Goal: Information Seeking & Learning: Learn about a topic

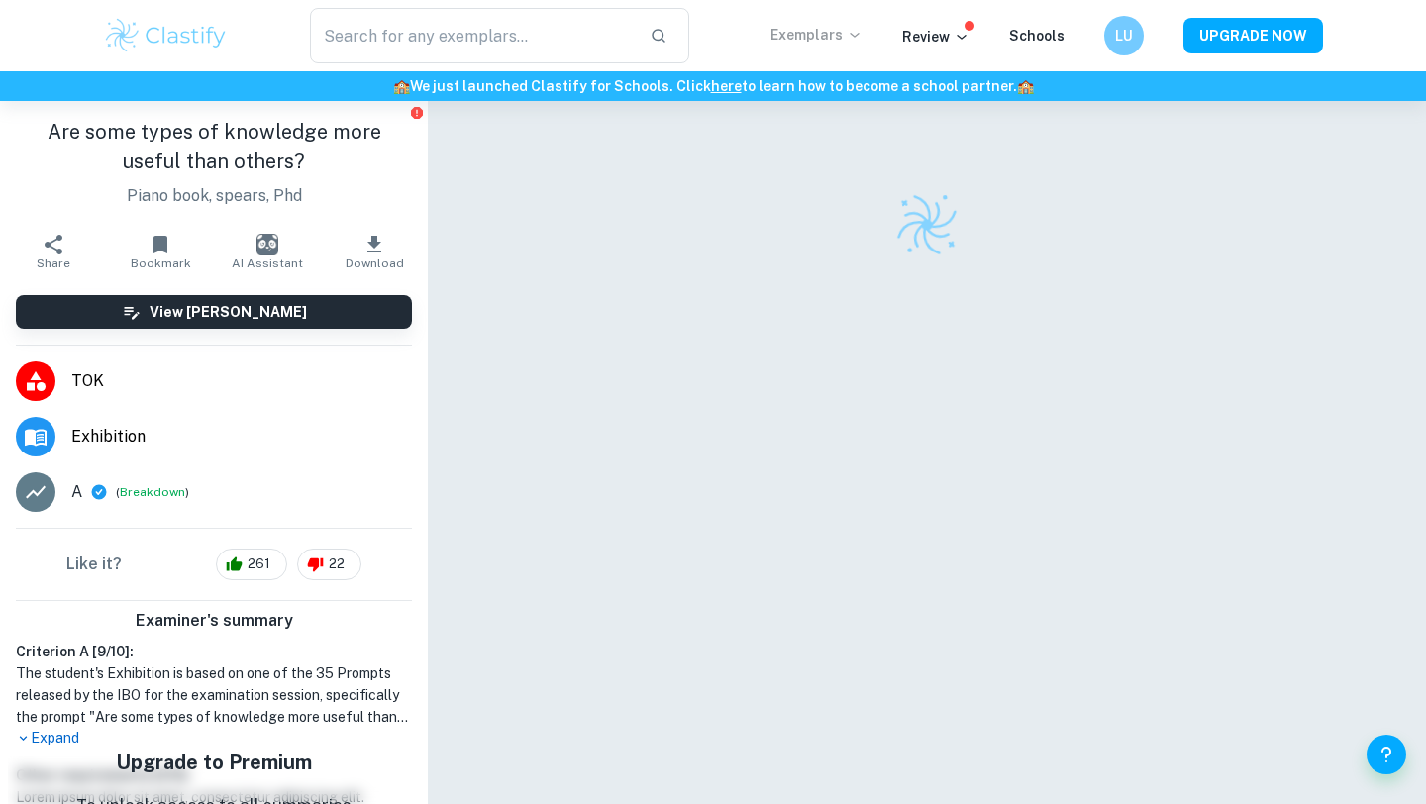
click at [845, 29] on p "Exemplars" at bounding box center [817, 35] width 92 height 22
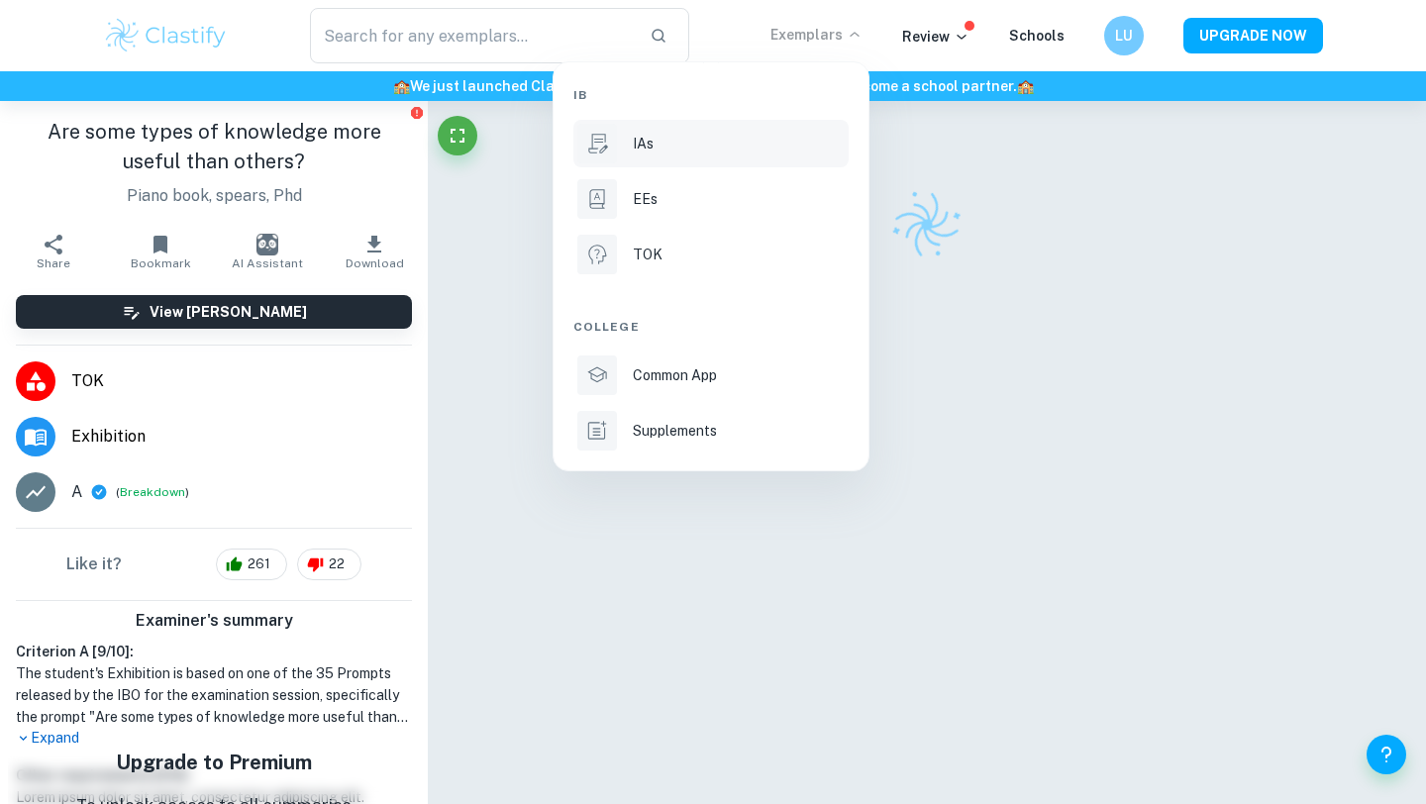
click at [738, 137] on div "IAs" at bounding box center [739, 144] width 212 height 22
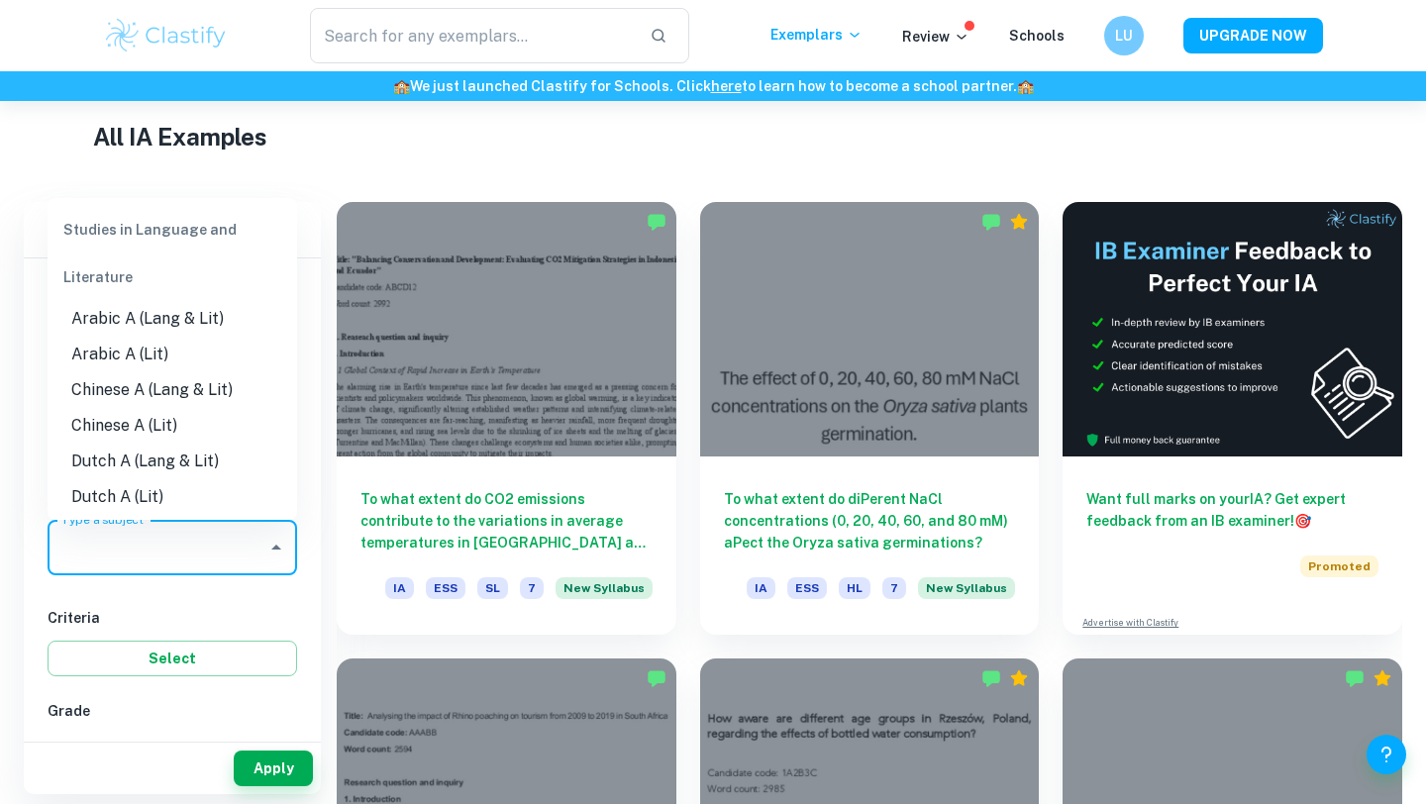
click at [129, 542] on div "Type a subject Type a subject" at bounding box center [173, 547] width 250 height 55
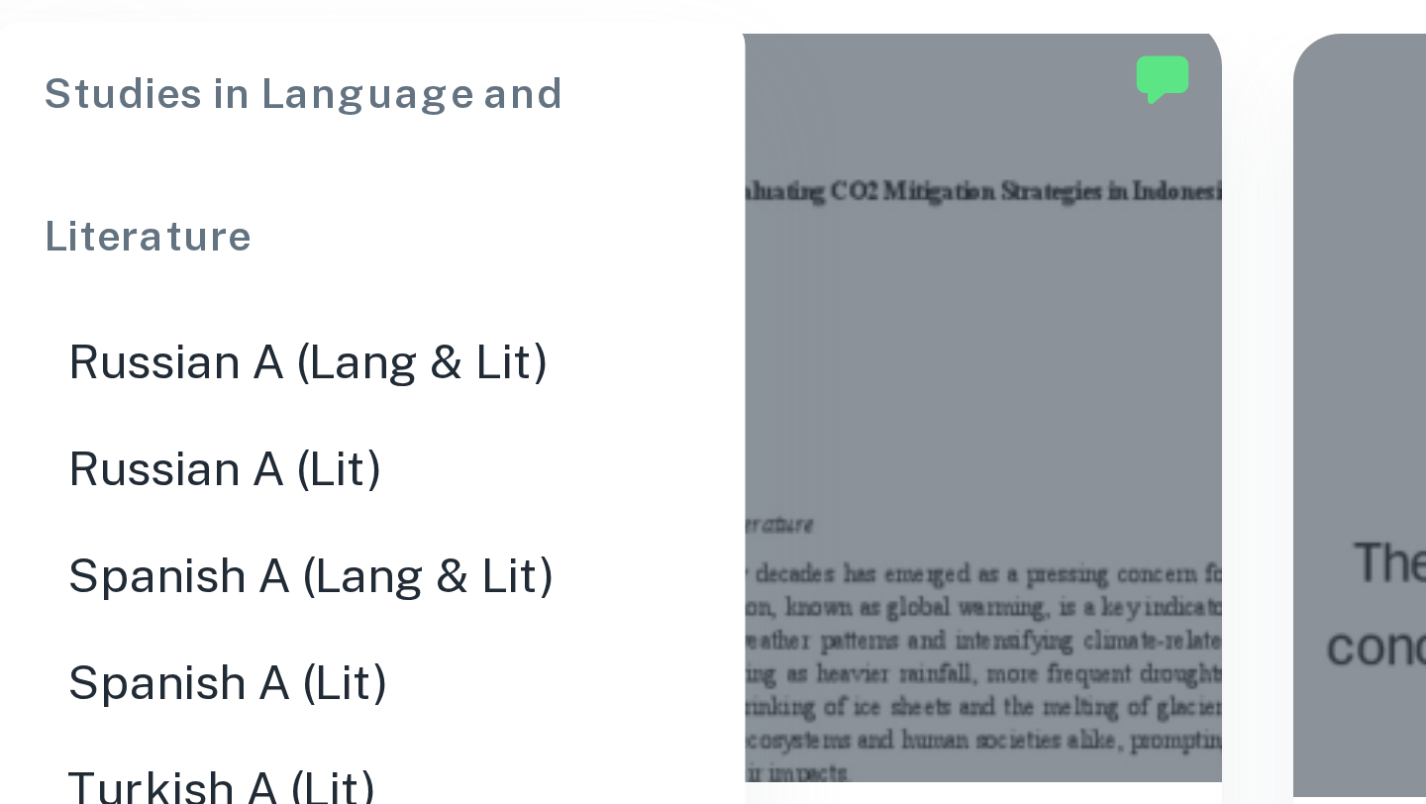
scroll to position [462, 0]
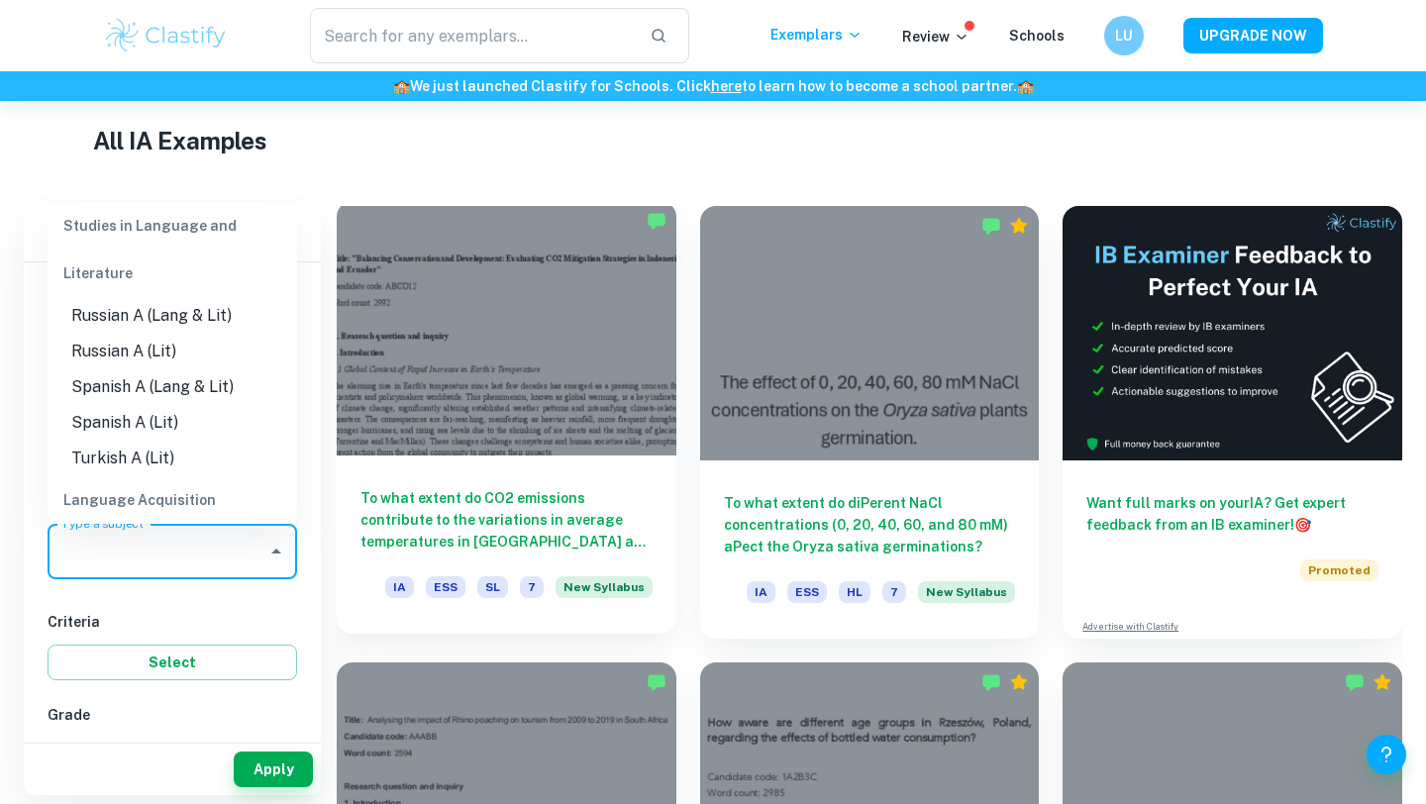
click at [523, 333] on div at bounding box center [507, 328] width 340 height 255
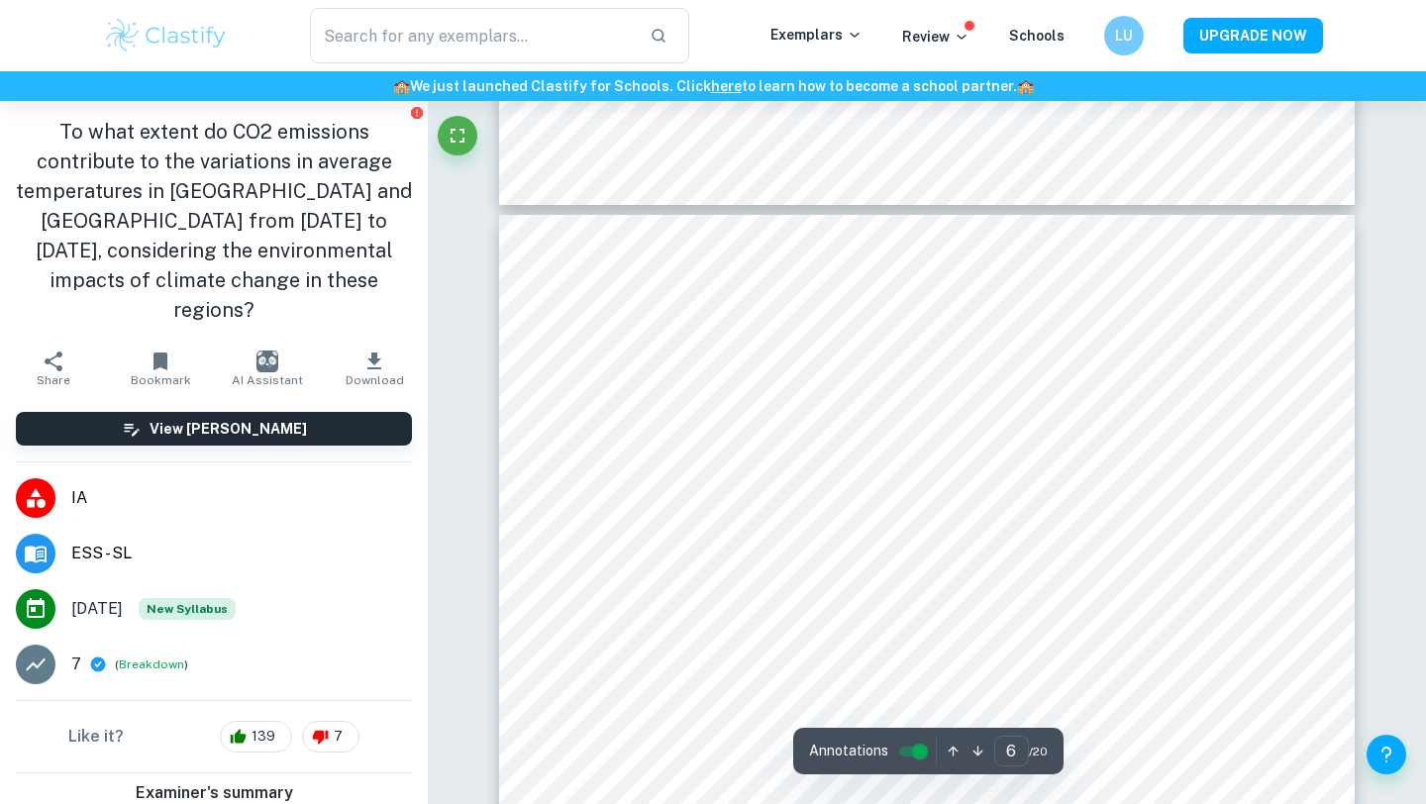
scroll to position [5812, 0]
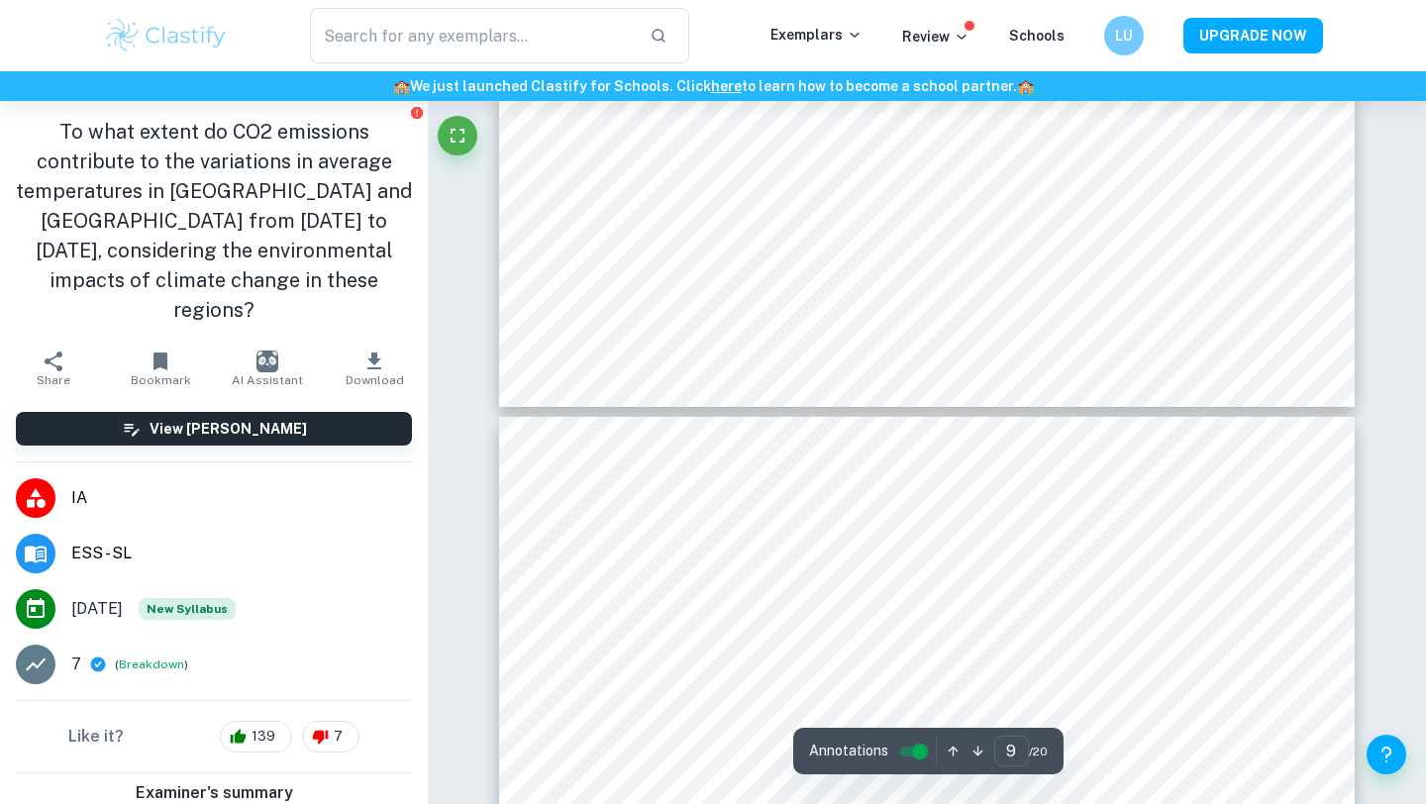
type input "10"
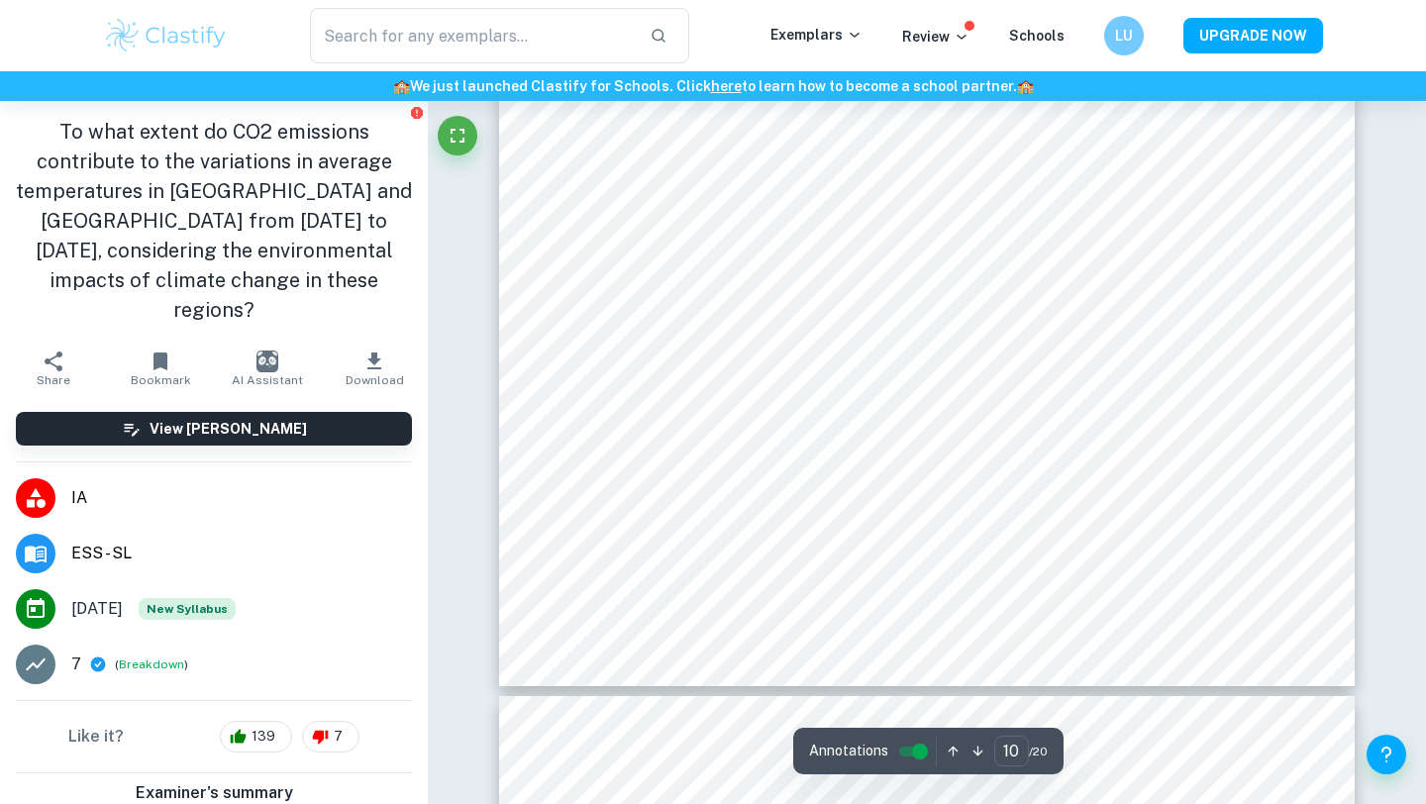
scroll to position [11012, 0]
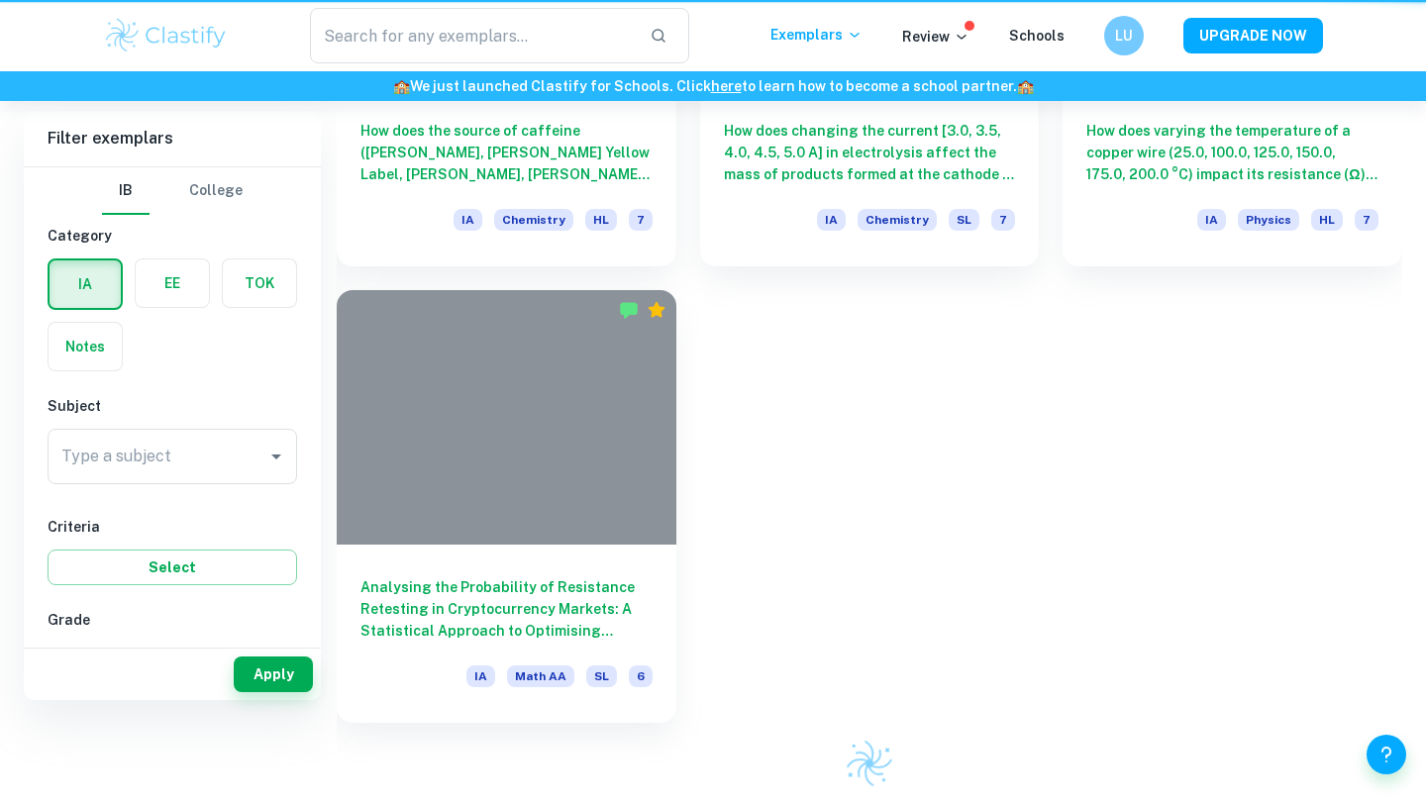
scroll to position [462, 0]
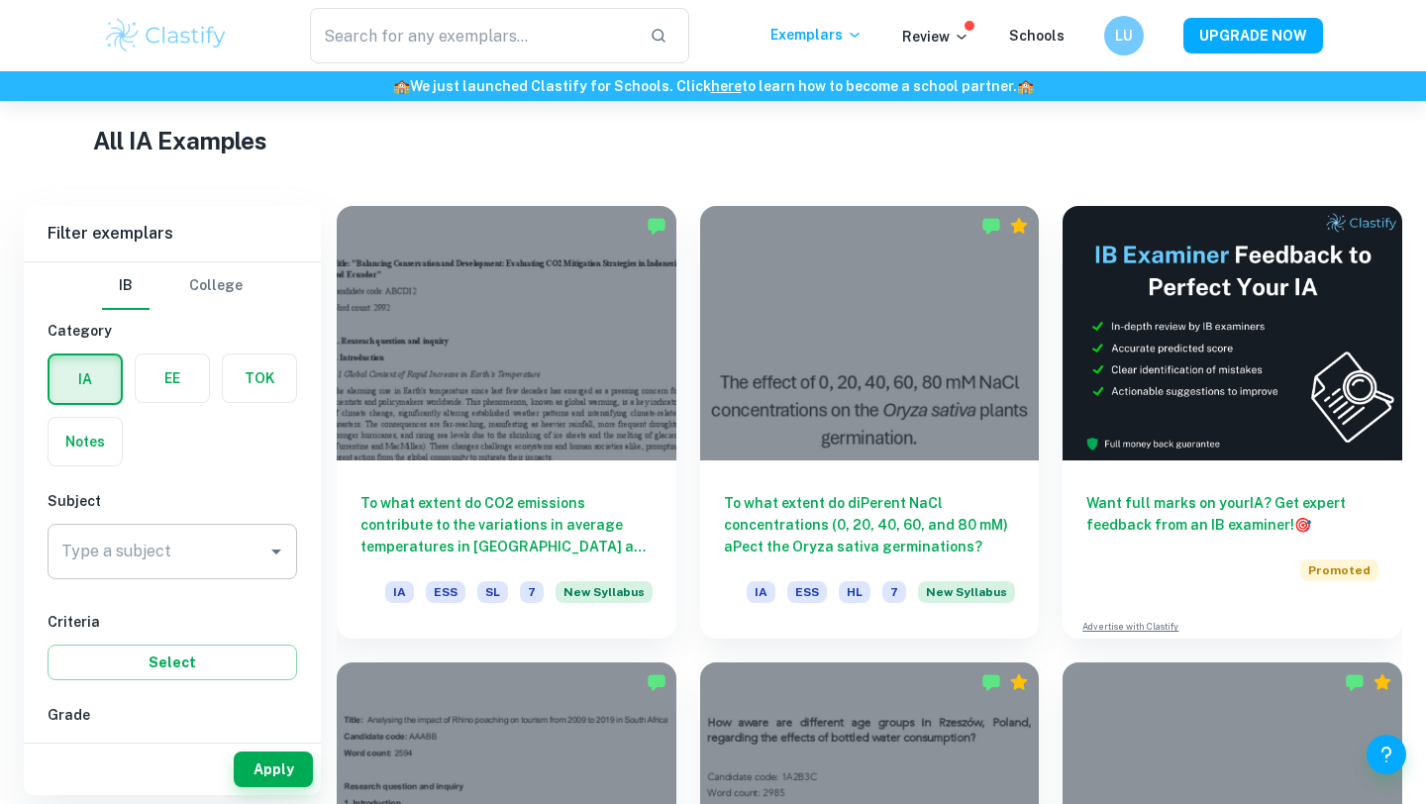
click at [176, 550] on input "Type a subject" at bounding box center [157, 552] width 202 height 38
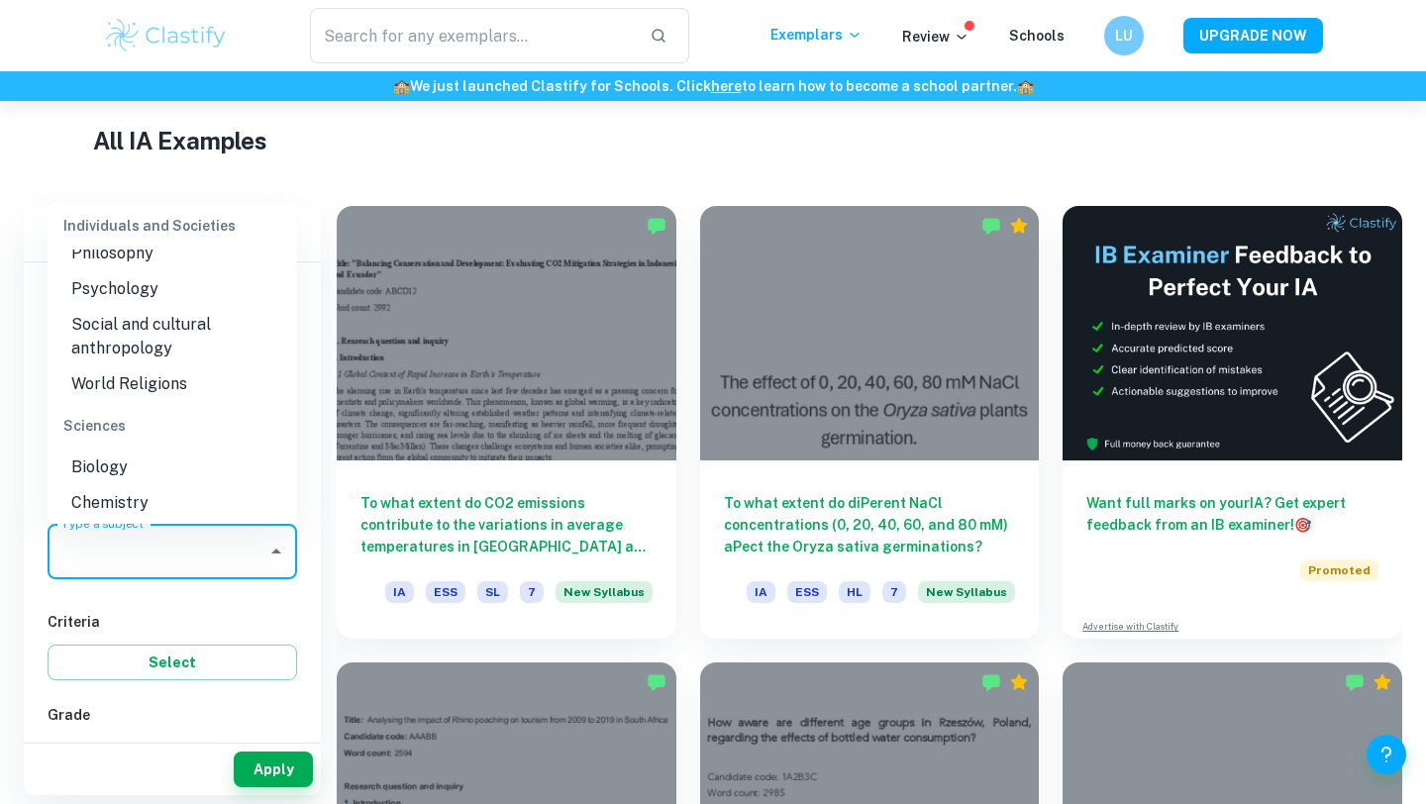
scroll to position [2249, 0]
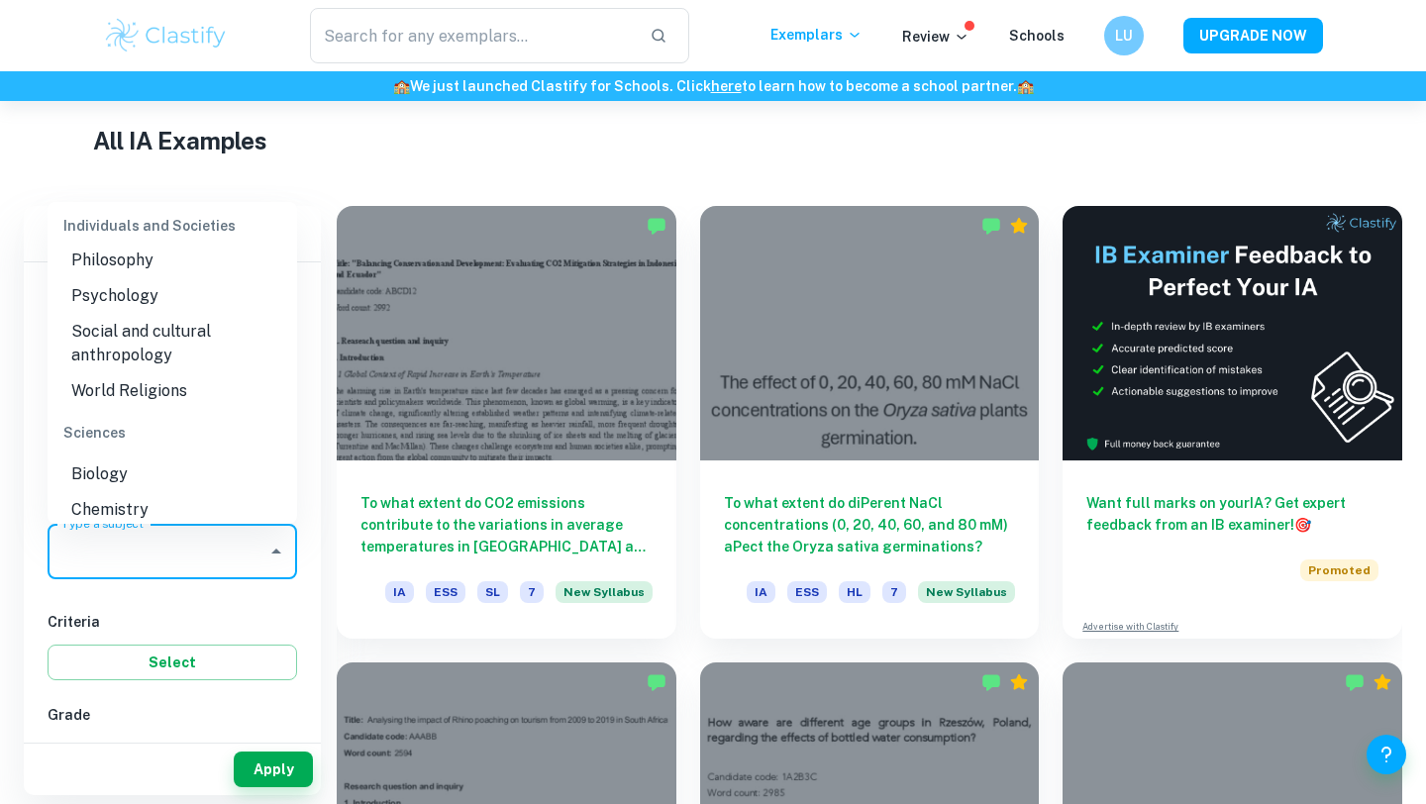
click at [177, 457] on li "Biology" at bounding box center [173, 475] width 250 height 36
type input "Biology"
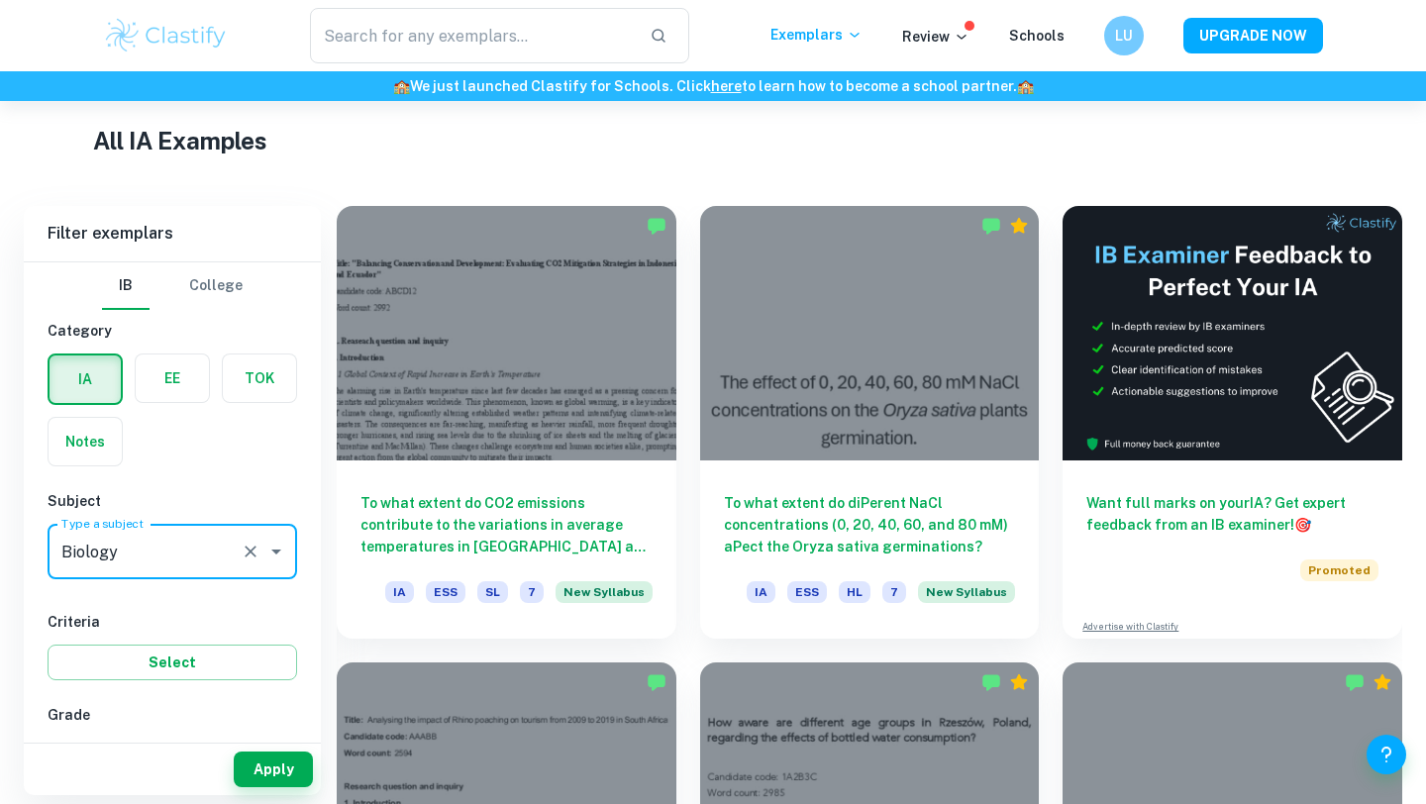
click at [271, 786] on div "Apply" at bounding box center [172, 769] width 297 height 51
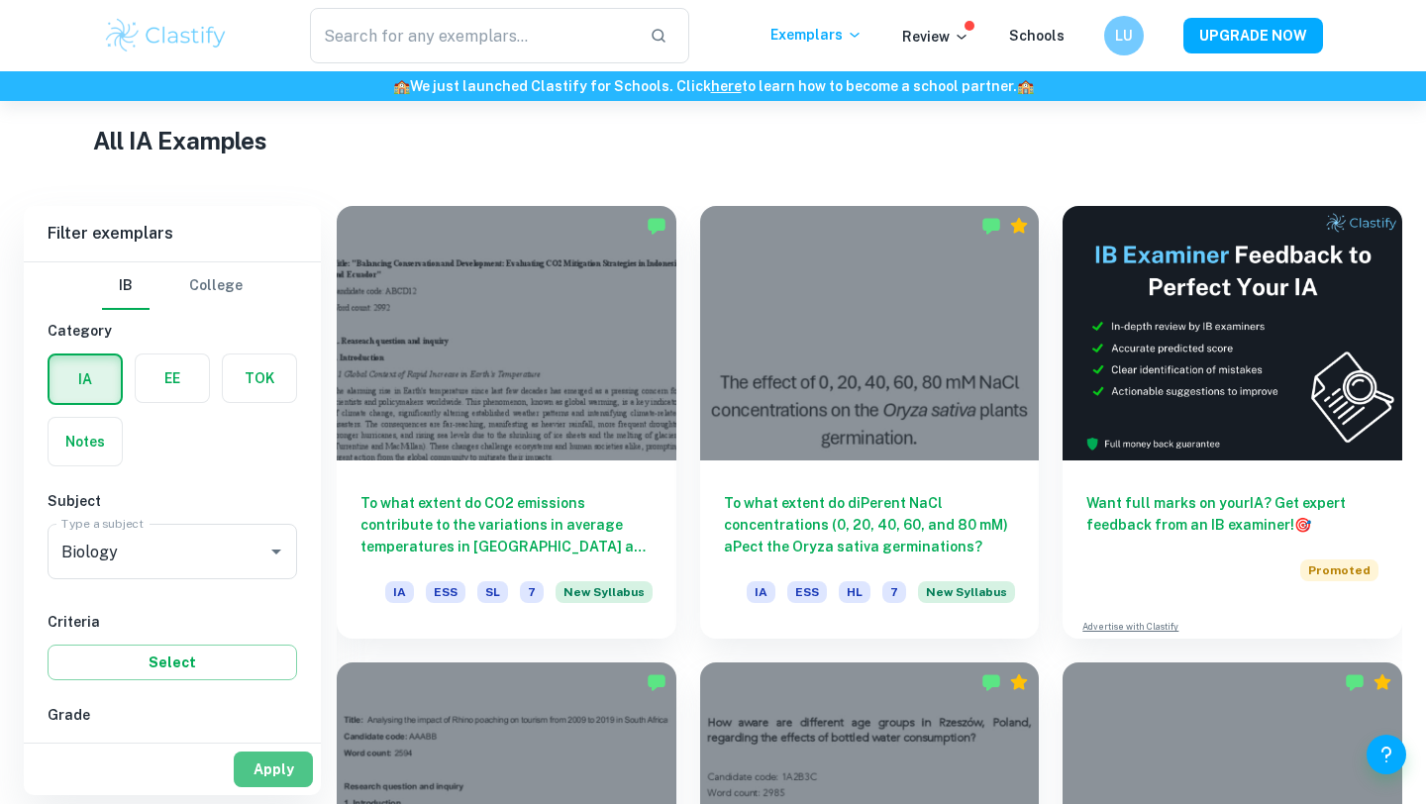
click at [270, 774] on button "Apply" at bounding box center [273, 770] width 79 height 36
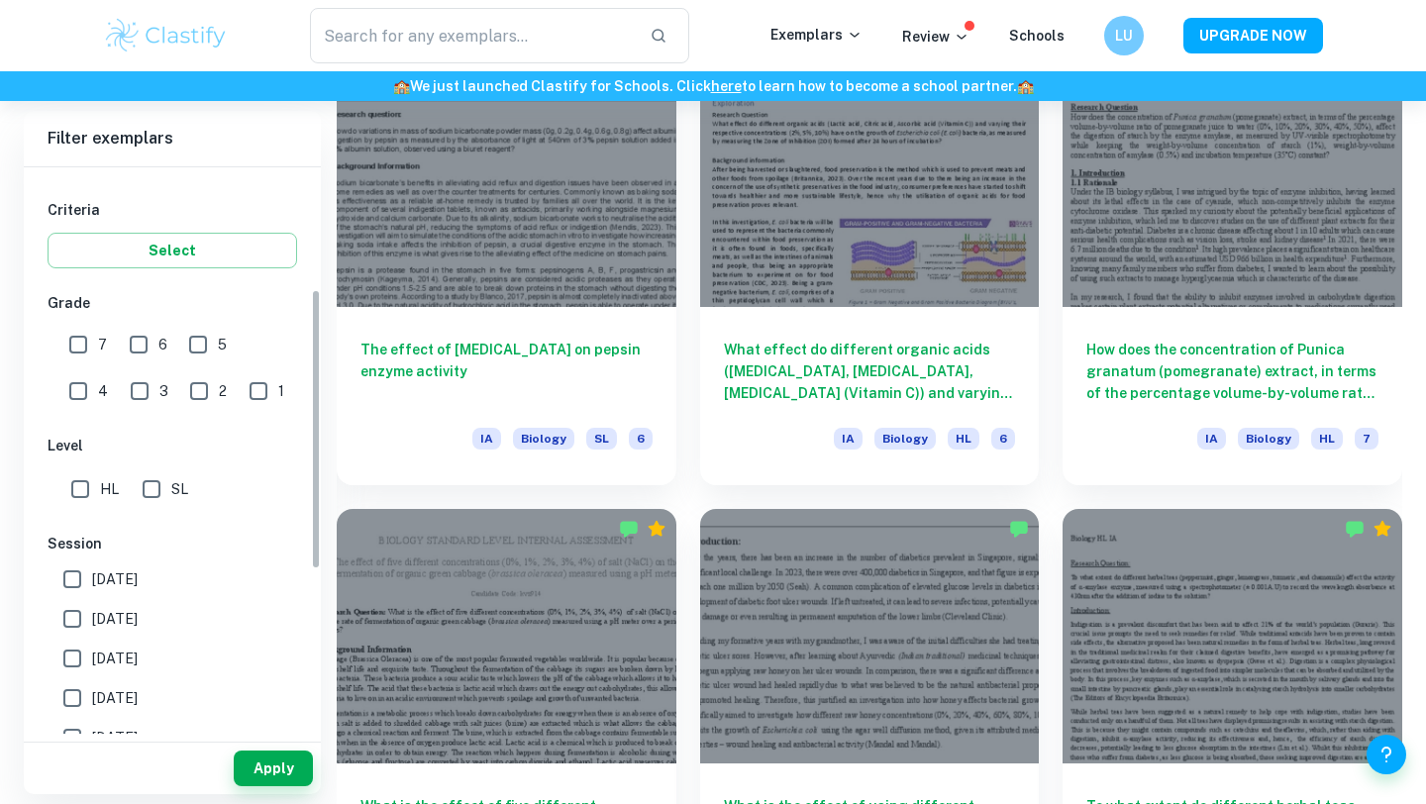
scroll to position [433, 0]
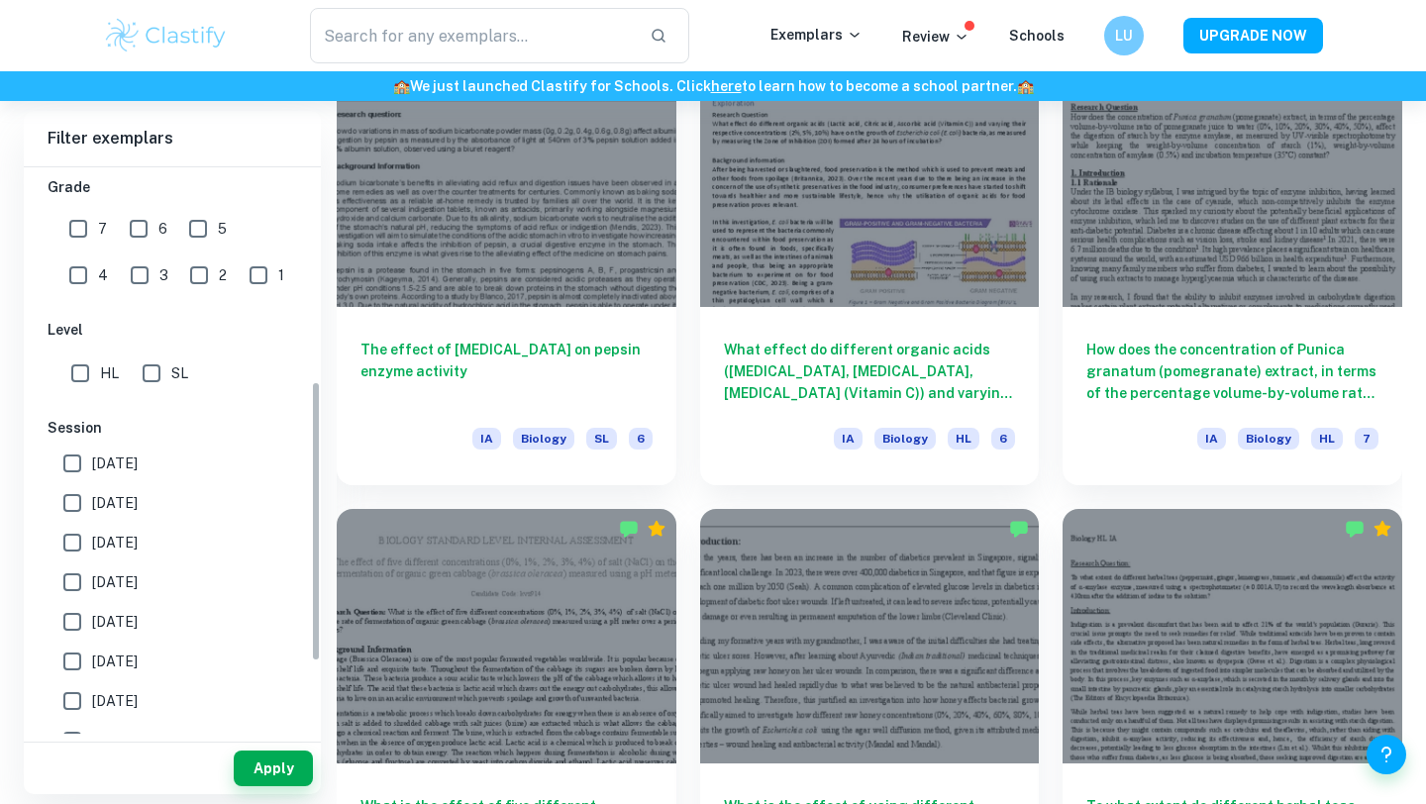
click at [70, 391] on input "HL" at bounding box center [80, 374] width 40 height 40
checkbox input "true"
click at [272, 769] on button "Apply" at bounding box center [273, 769] width 79 height 36
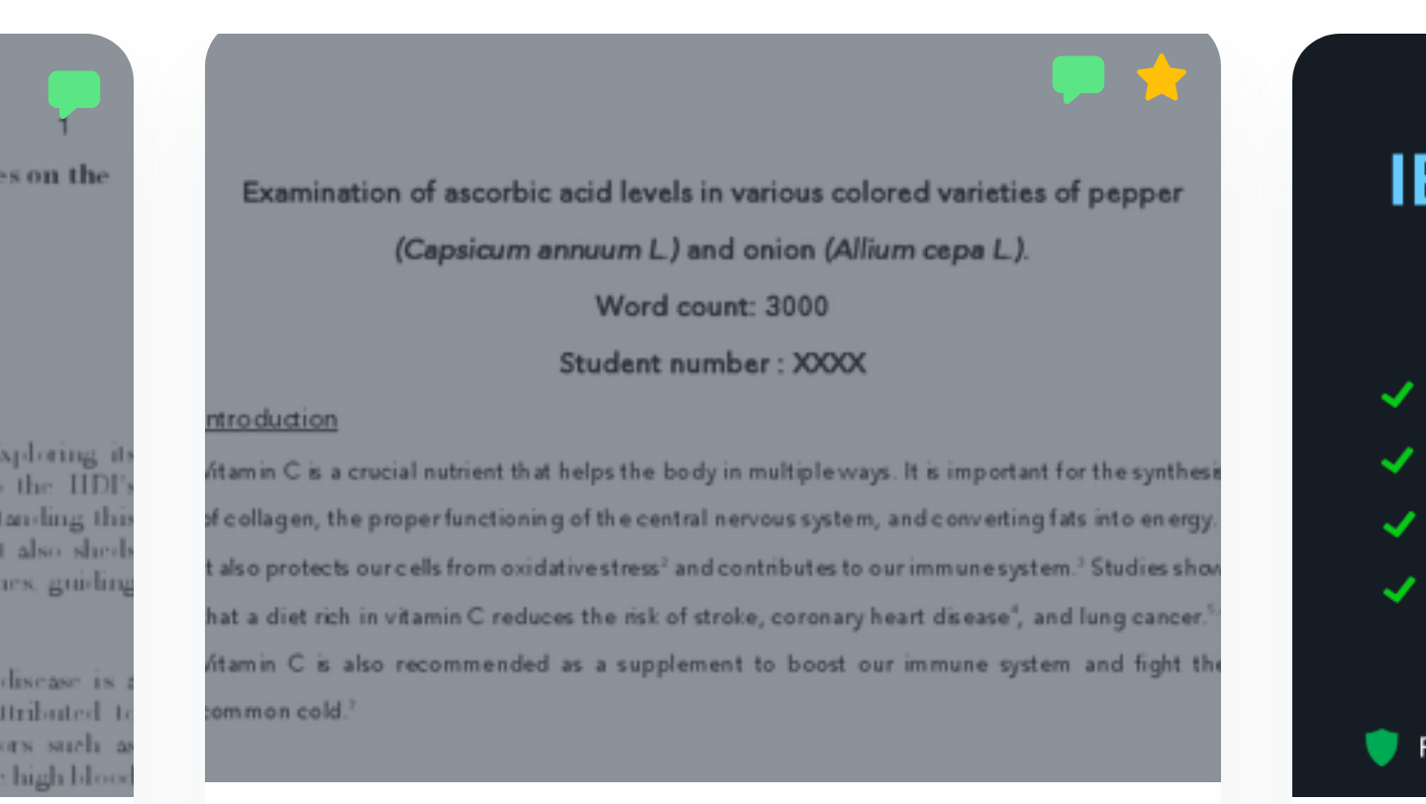
scroll to position [436, 0]
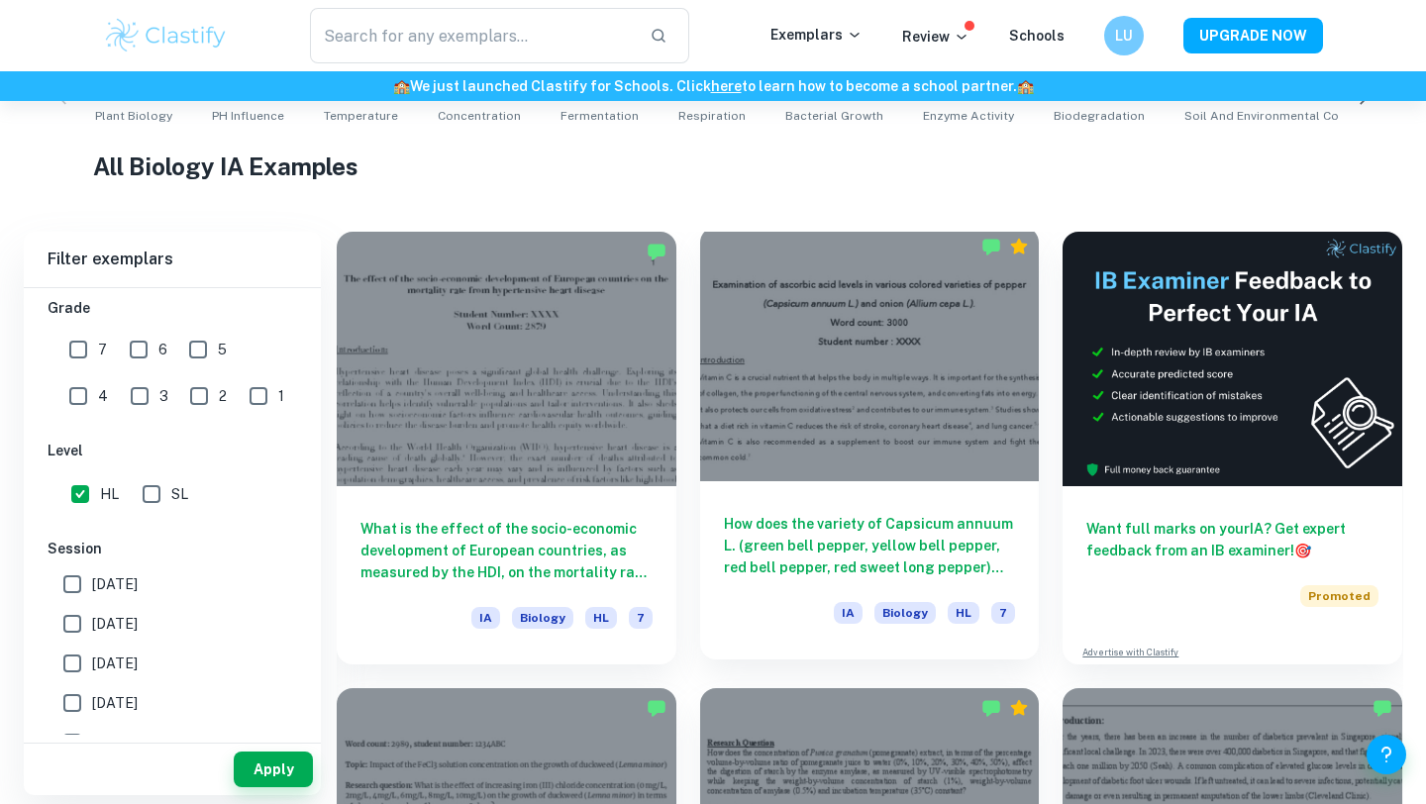
click at [790, 346] on div at bounding box center [870, 354] width 340 height 255
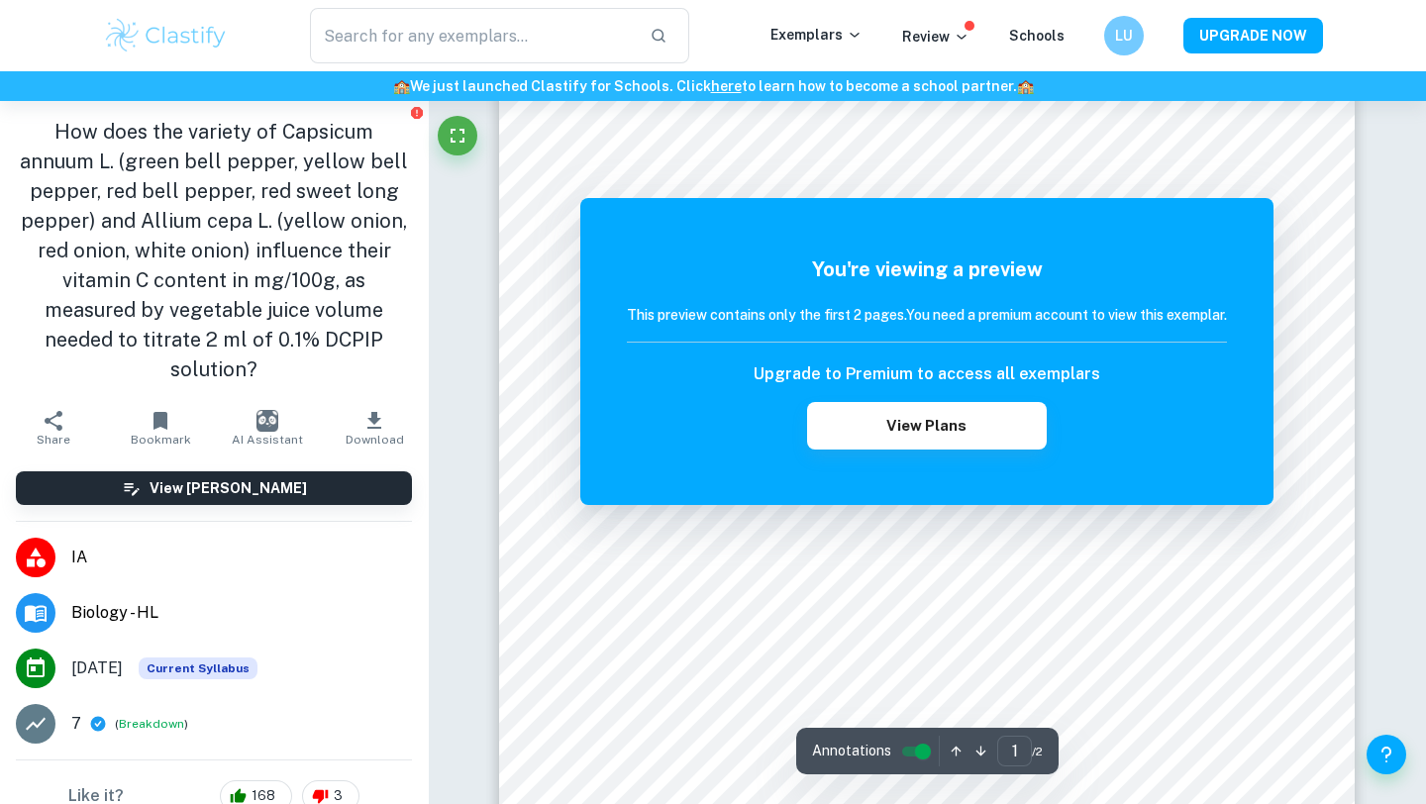
scroll to position [229, 0]
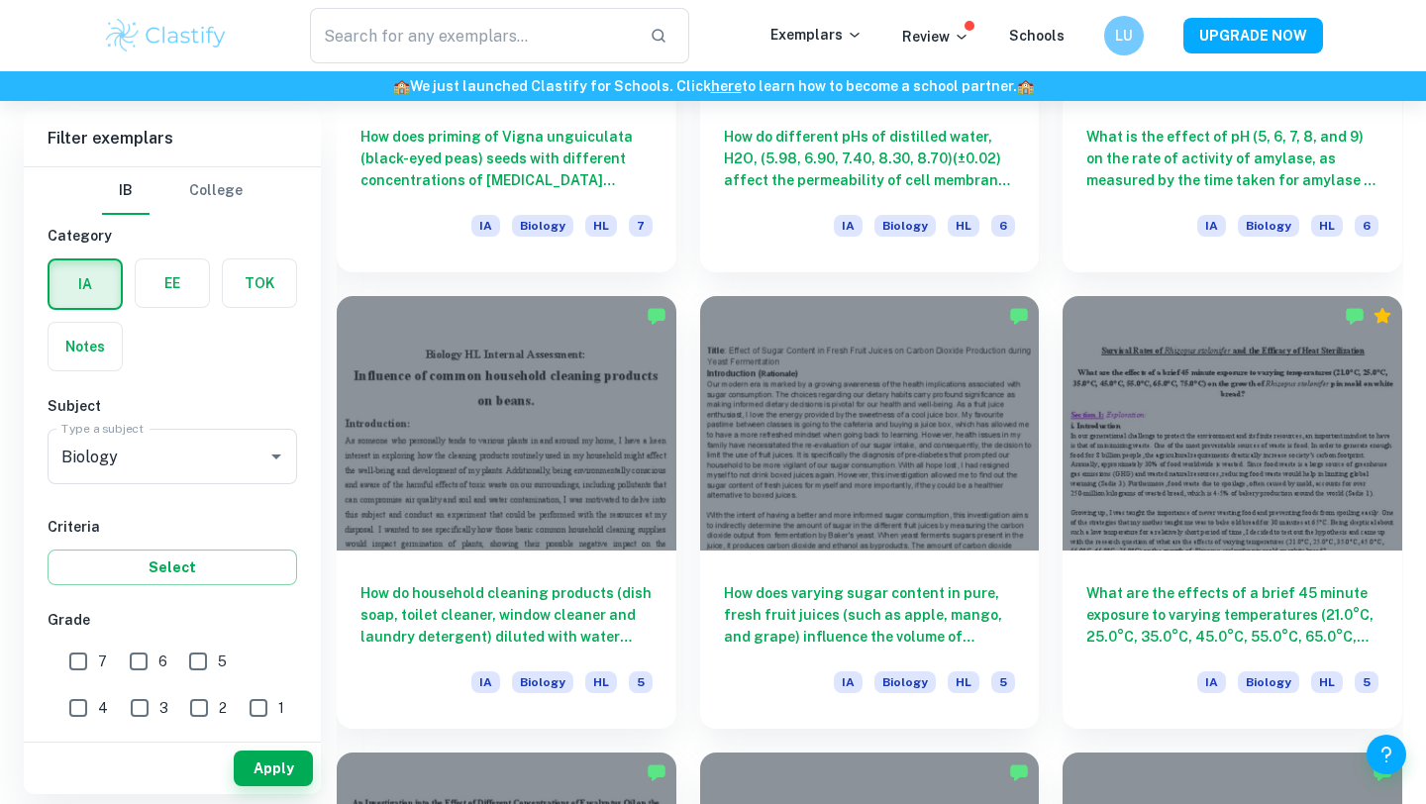
scroll to position [2250, 0]
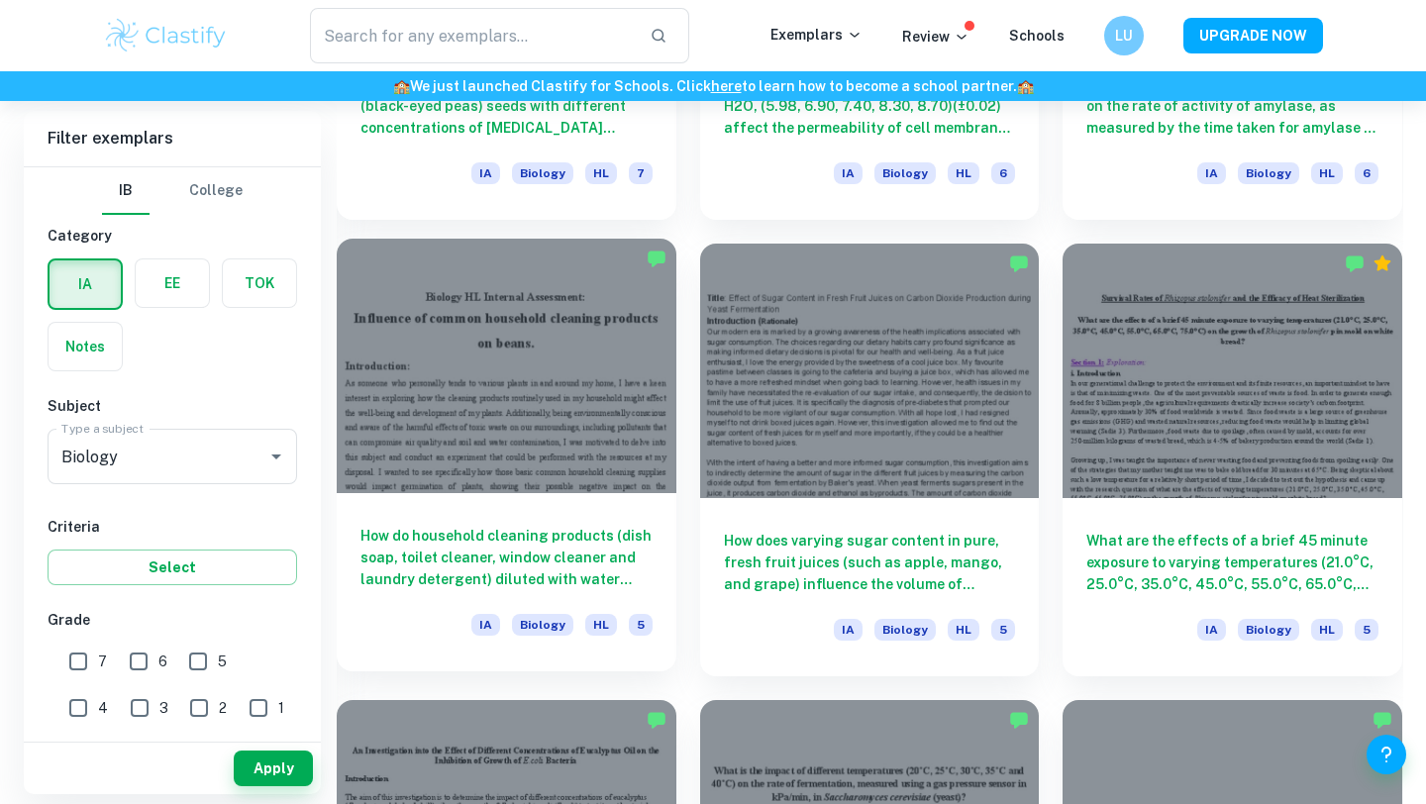
click at [622, 384] on div at bounding box center [507, 366] width 340 height 255
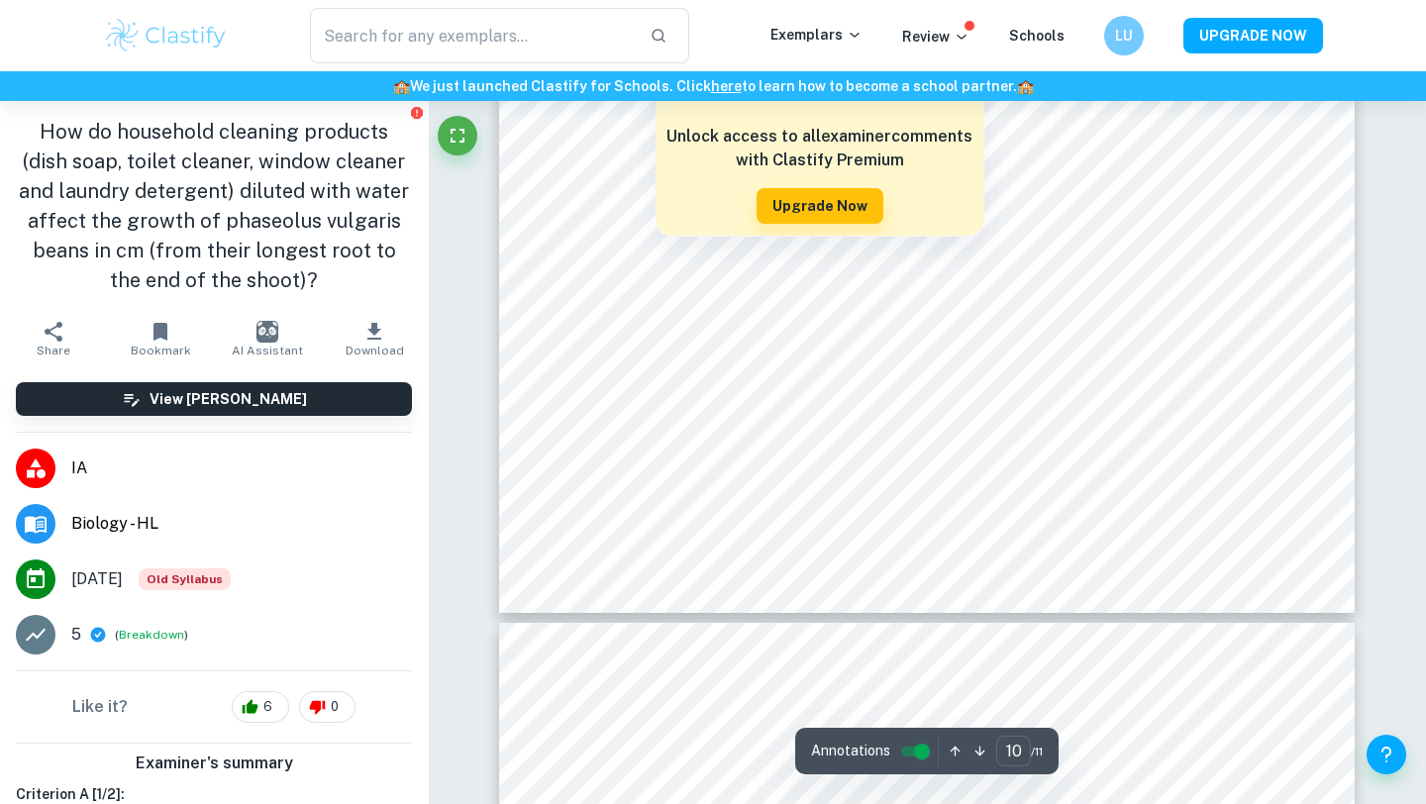
type input "11"
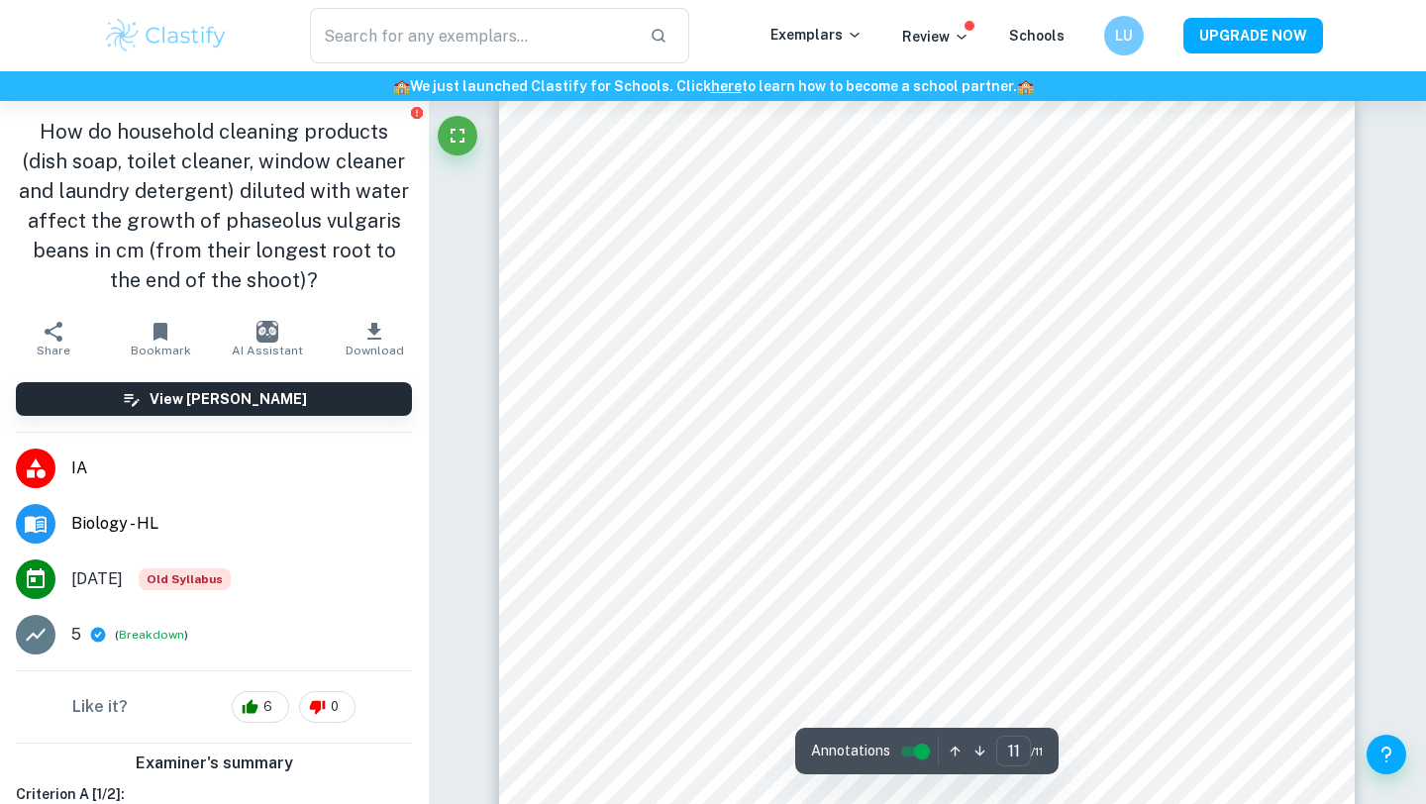
scroll to position [13141, 0]
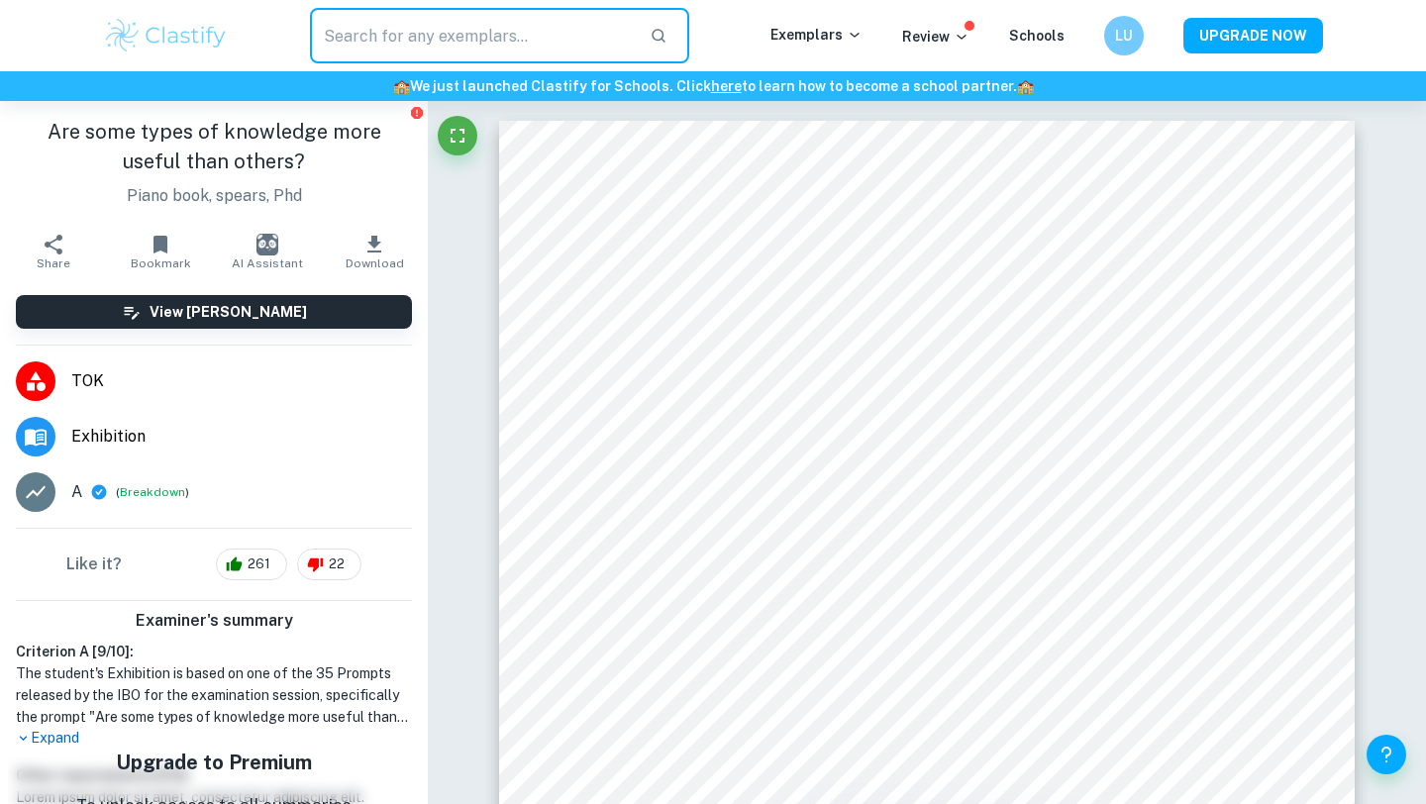
click at [486, 40] on input "text" at bounding box center [472, 35] width 324 height 55
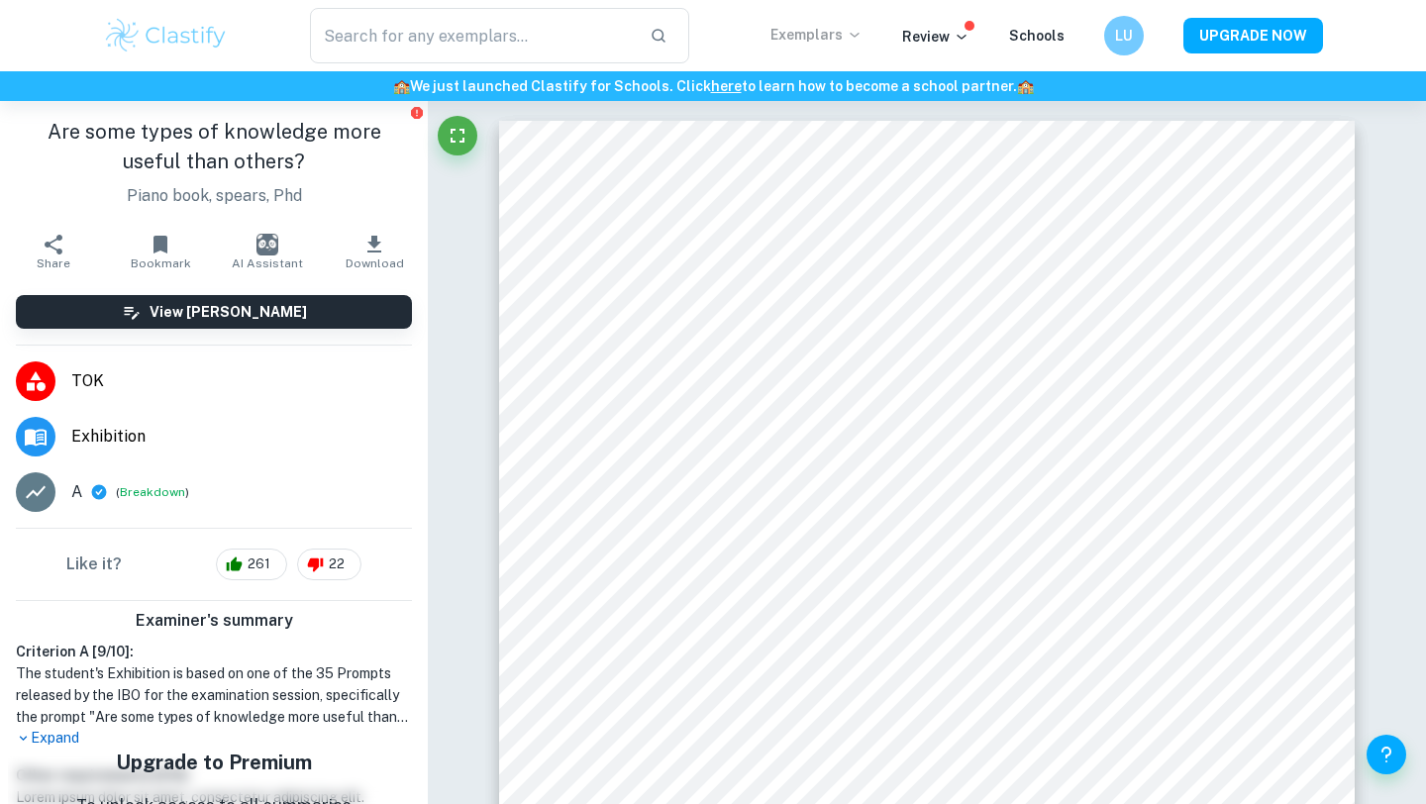
click at [846, 33] on p "Exemplars" at bounding box center [817, 35] width 92 height 22
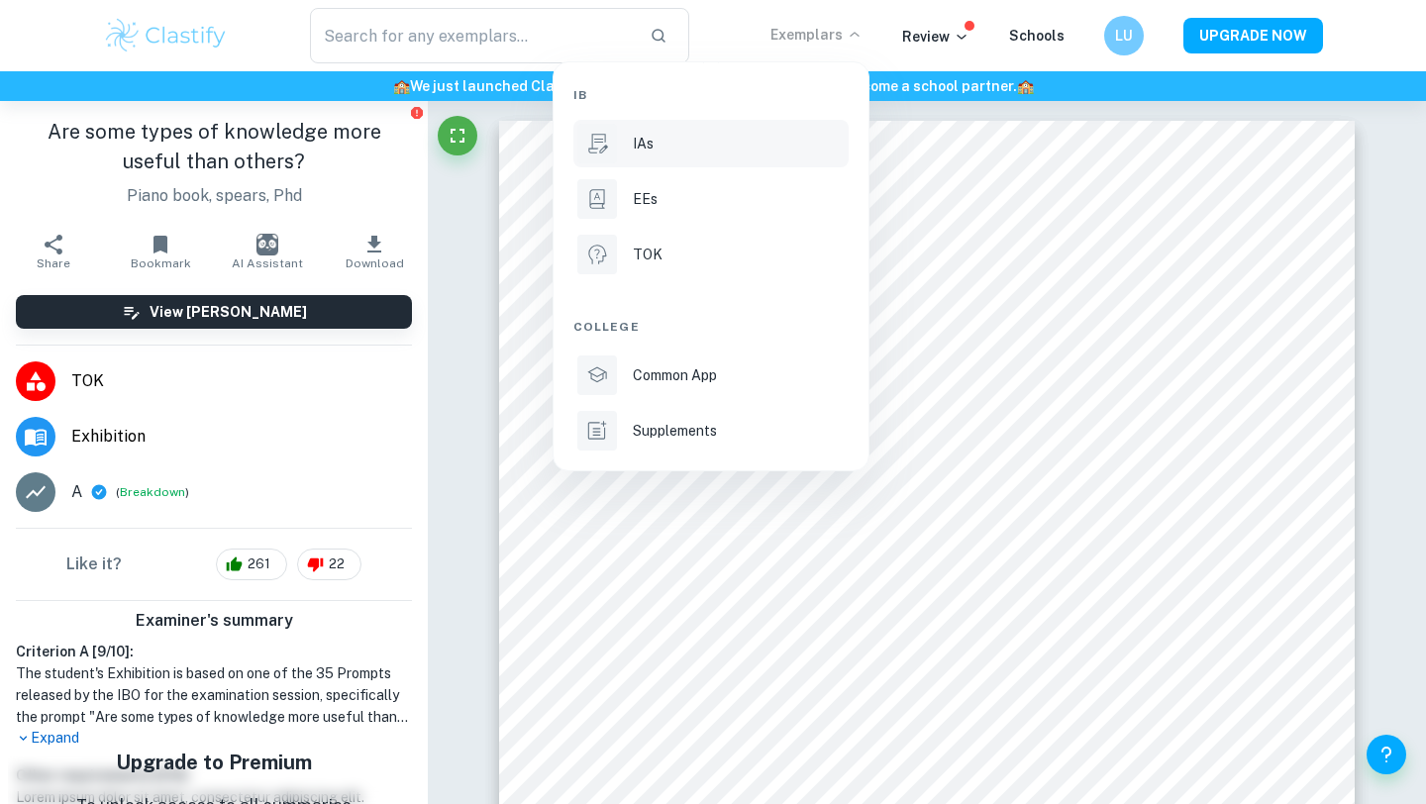
click at [779, 128] on li "IAs" at bounding box center [710, 144] width 275 height 48
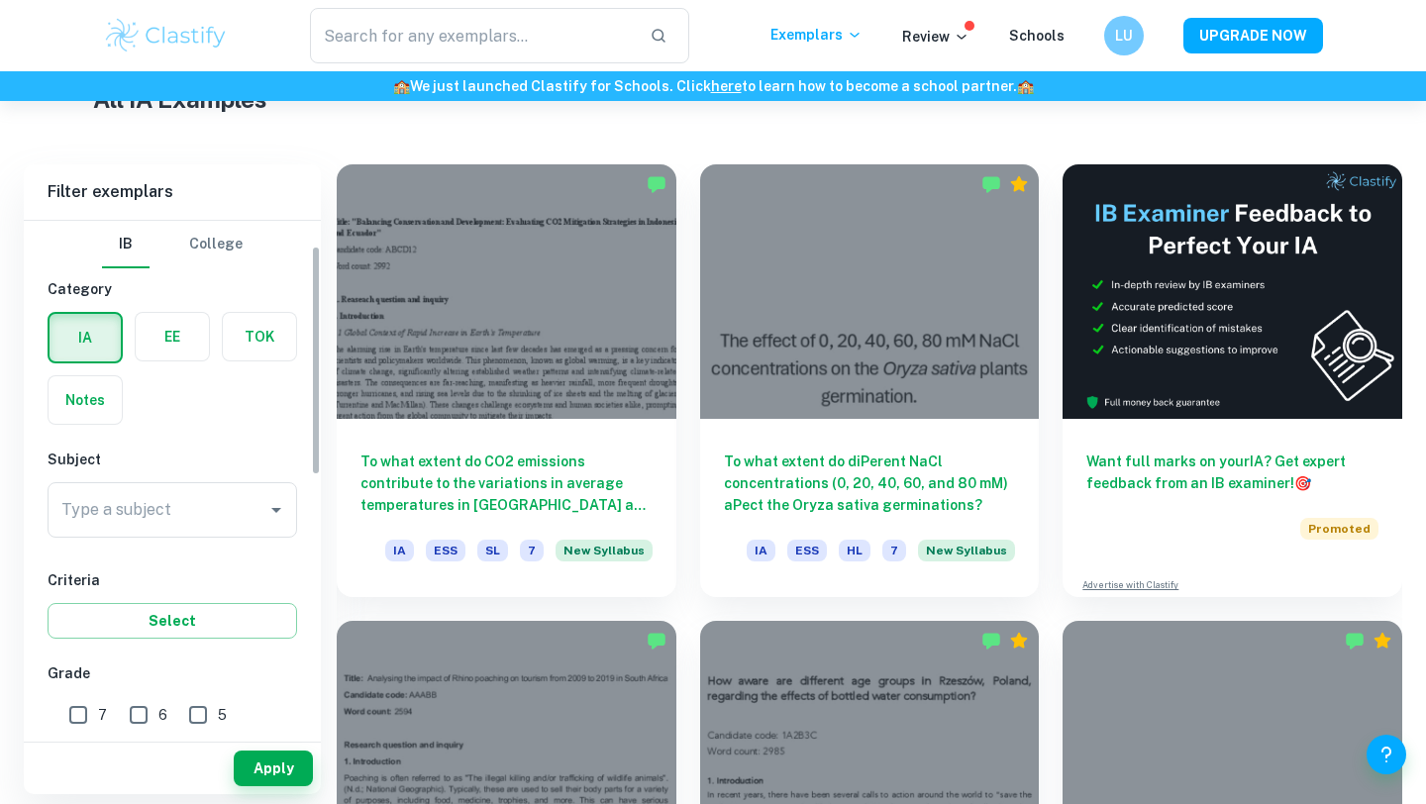
scroll to position [120, 0]
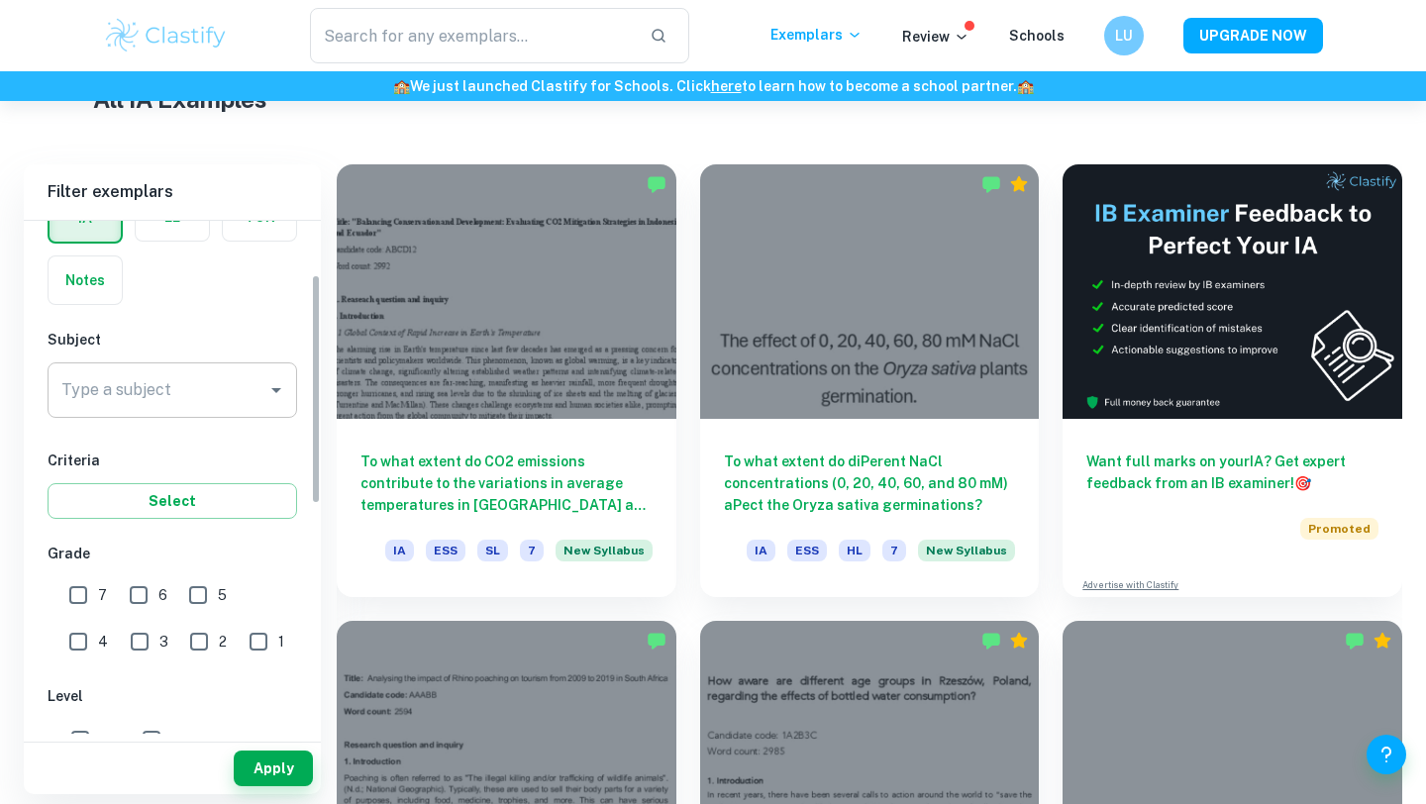
click at [221, 413] on div "Type a subject" at bounding box center [173, 389] width 250 height 55
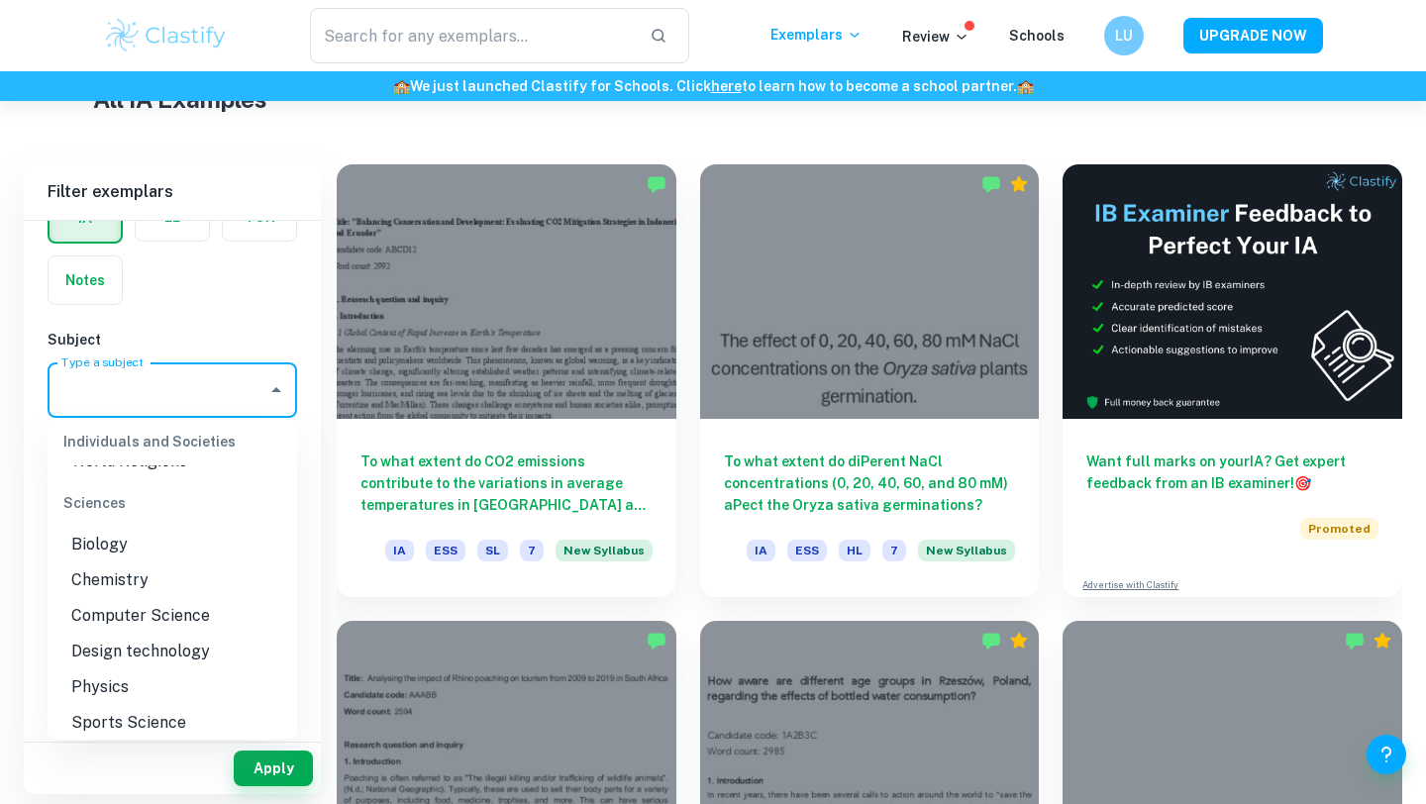
scroll to position [2409, 0]
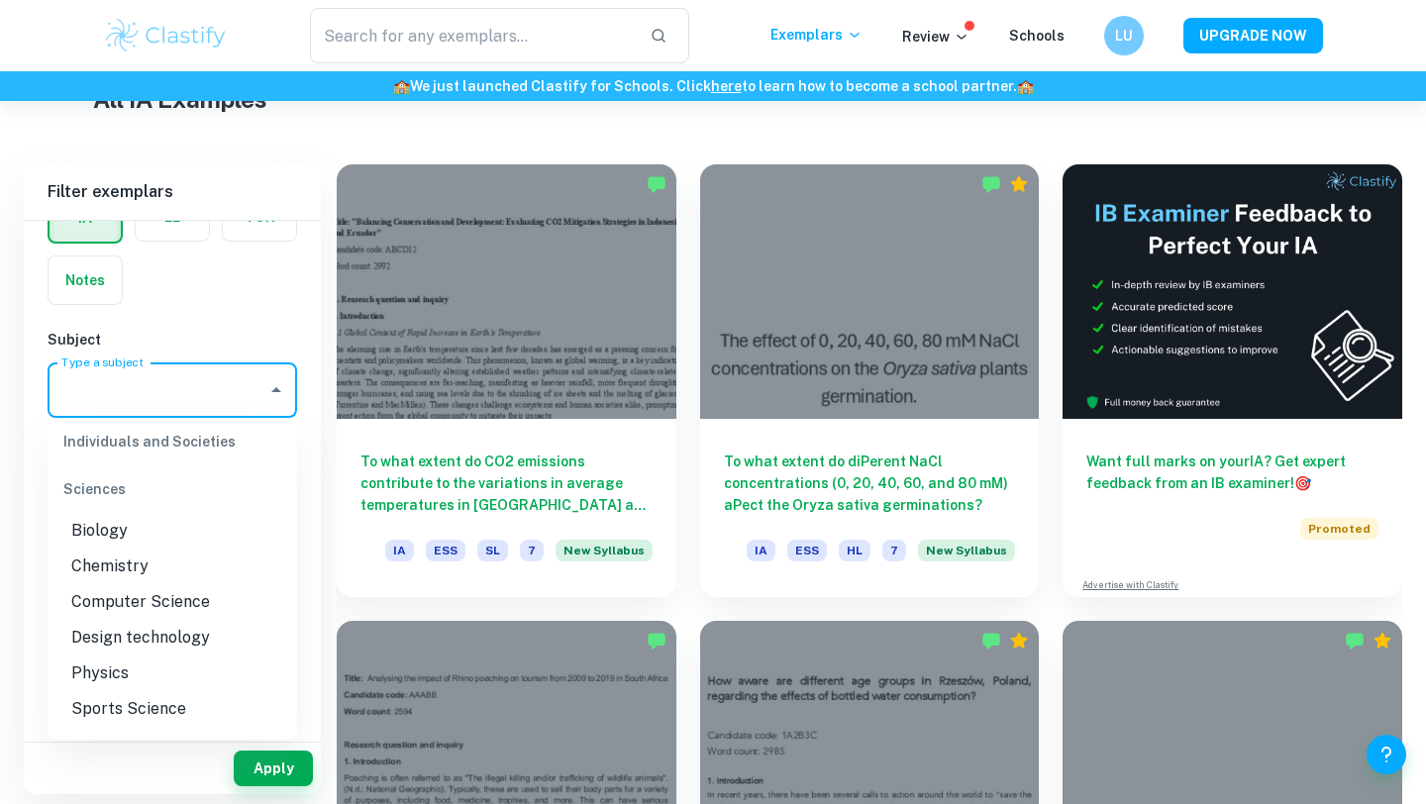
click at [179, 513] on li "Biology" at bounding box center [173, 531] width 250 height 36
type input "Biology"
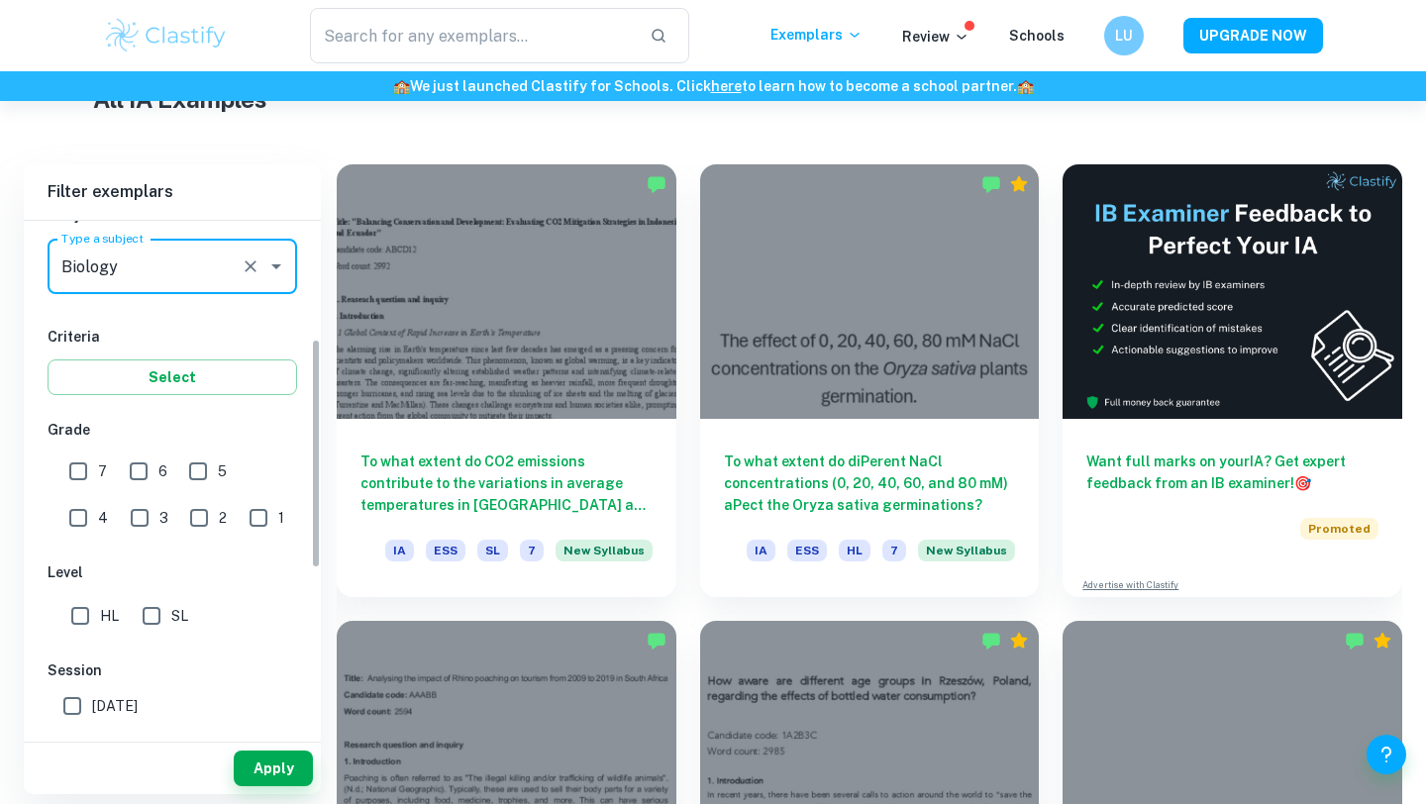
scroll to position [263, 0]
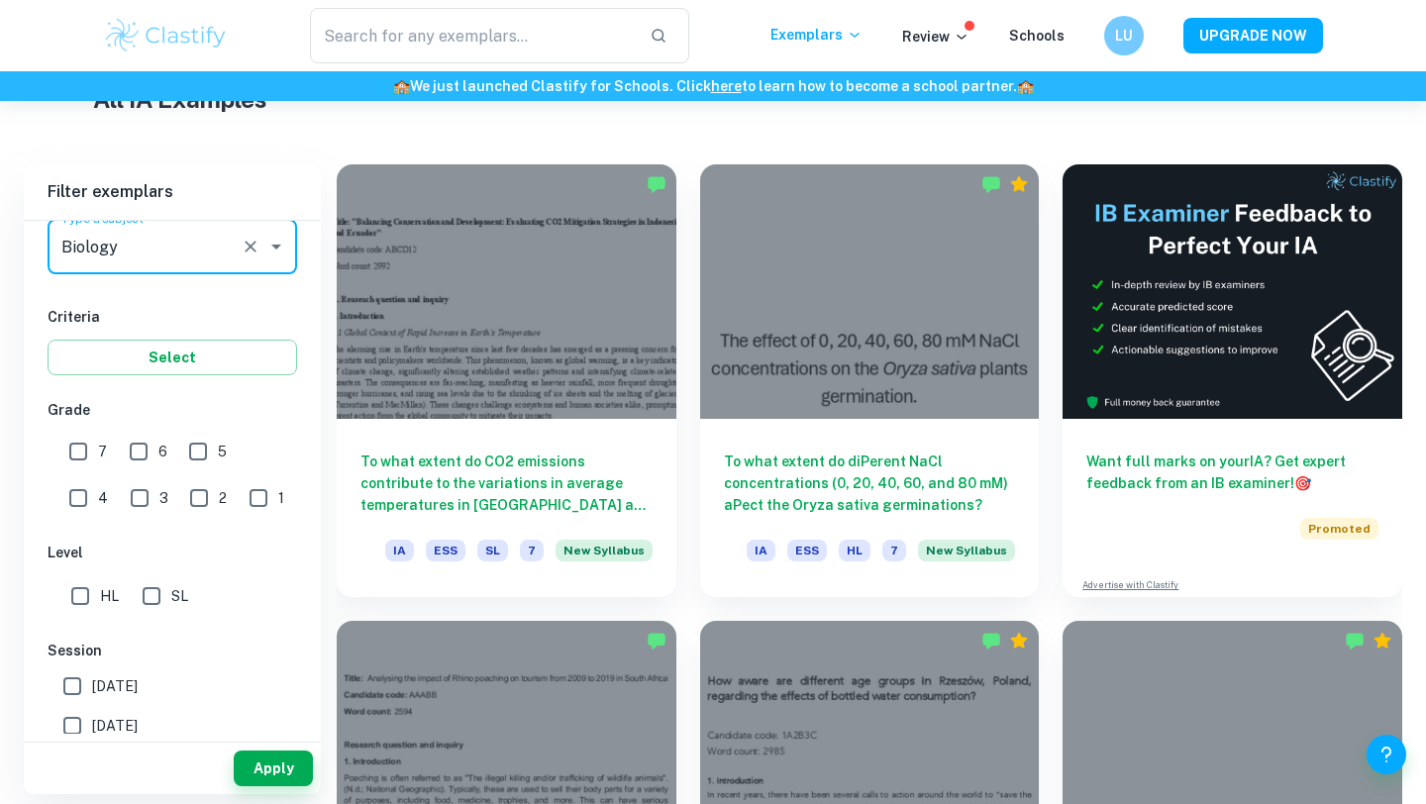
click at [151, 593] on input "SL" at bounding box center [152, 596] width 40 height 40
checkbox input "true"
click at [262, 768] on button "Apply" at bounding box center [273, 769] width 79 height 36
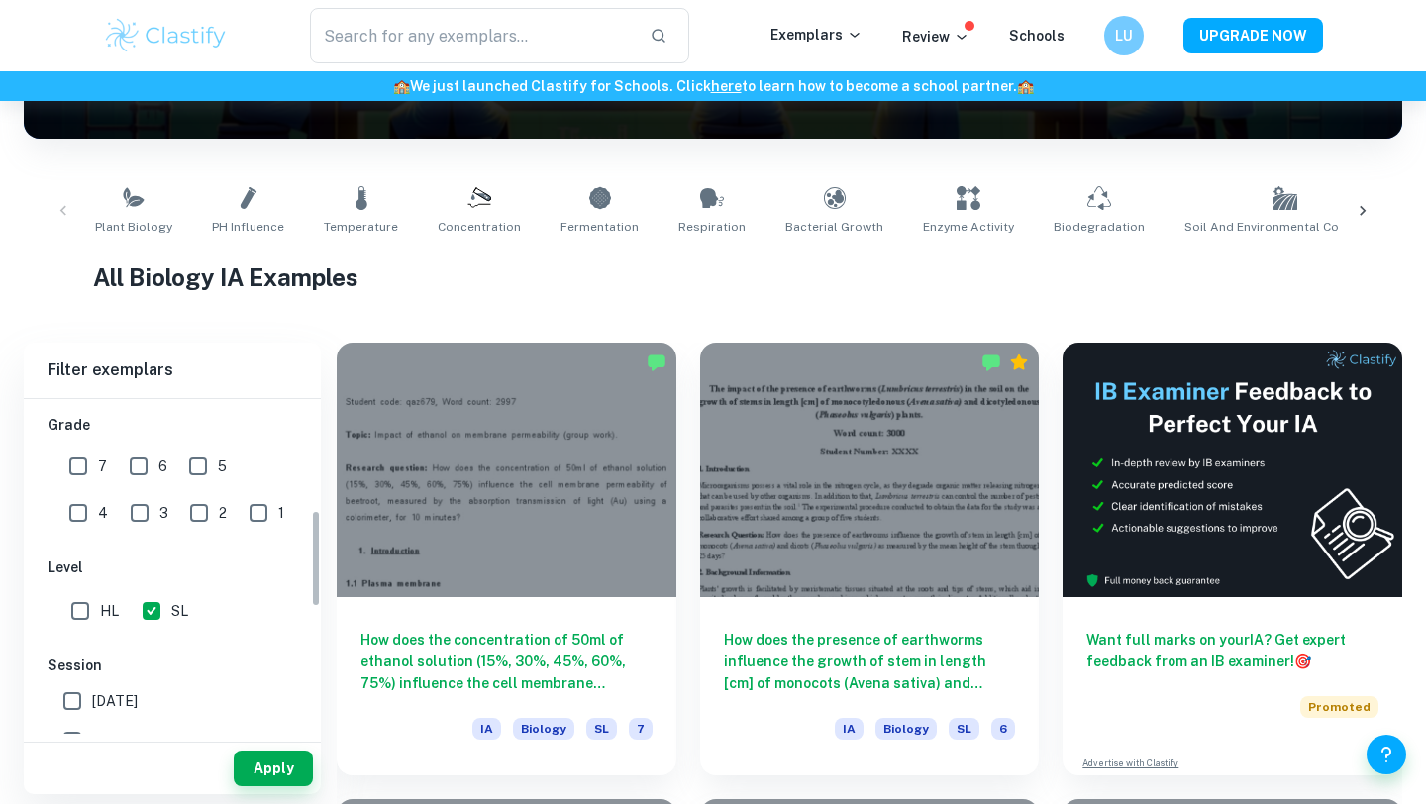
scroll to position [437, 0]
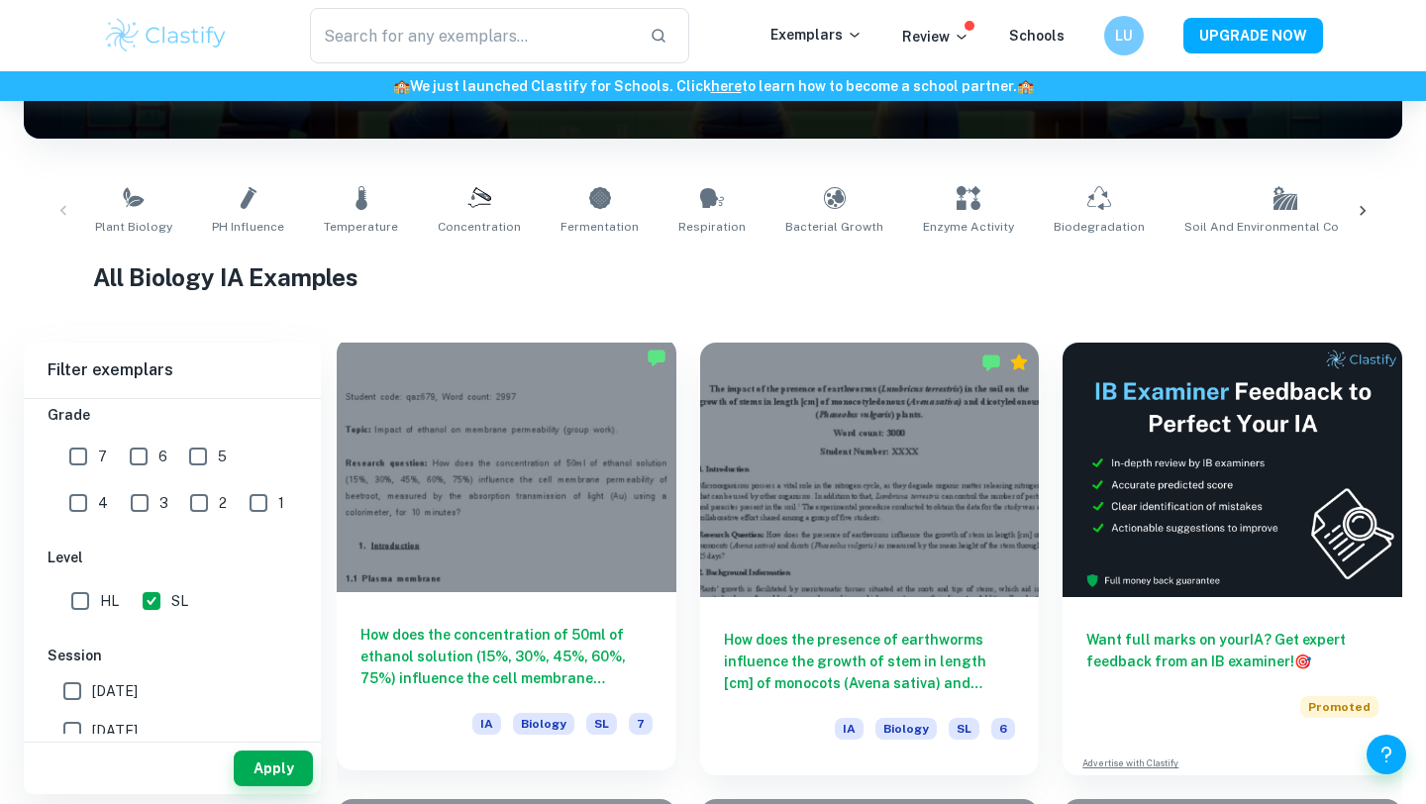
click at [517, 538] on div at bounding box center [507, 465] width 340 height 255
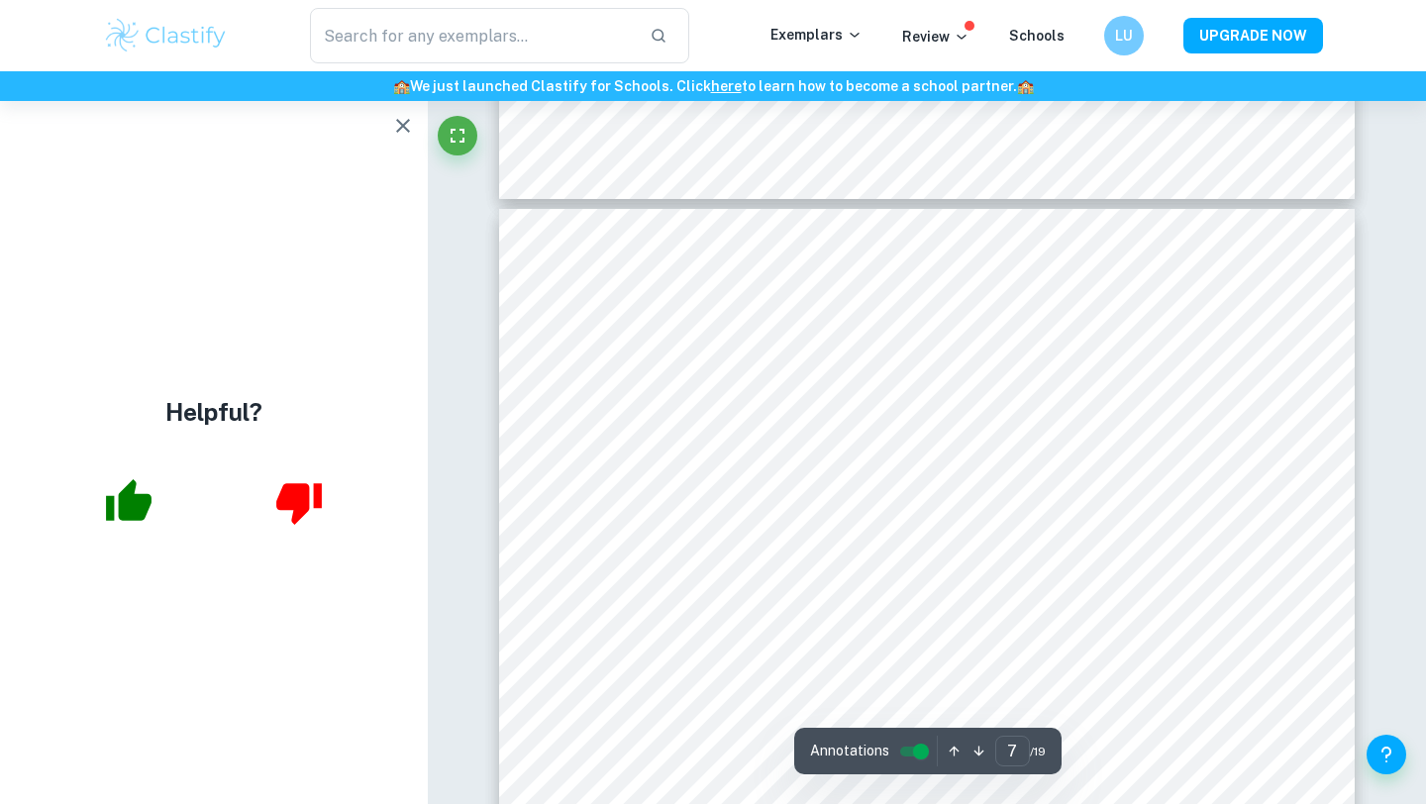
scroll to position [7517, 0]
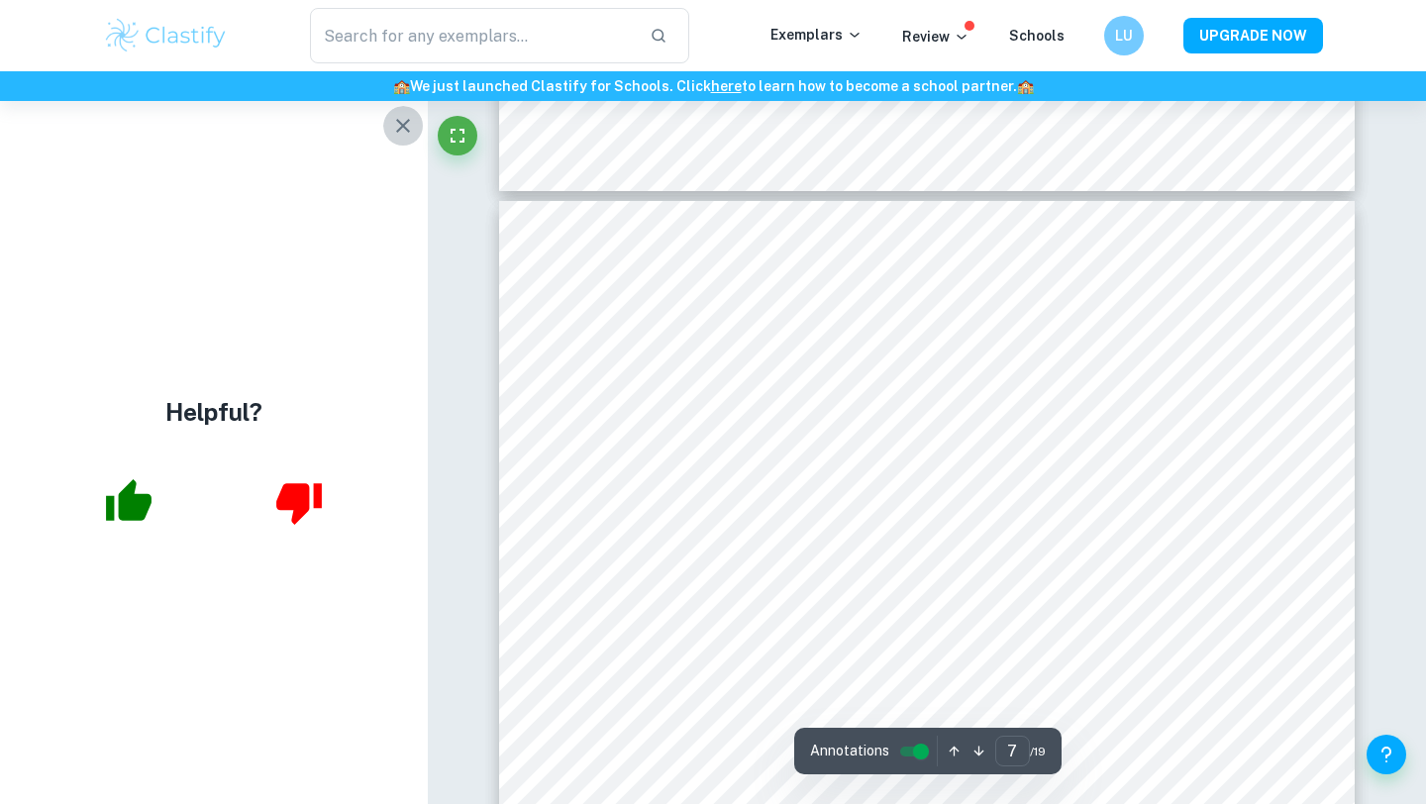
click at [400, 133] on icon "button" at bounding box center [403, 126] width 24 height 24
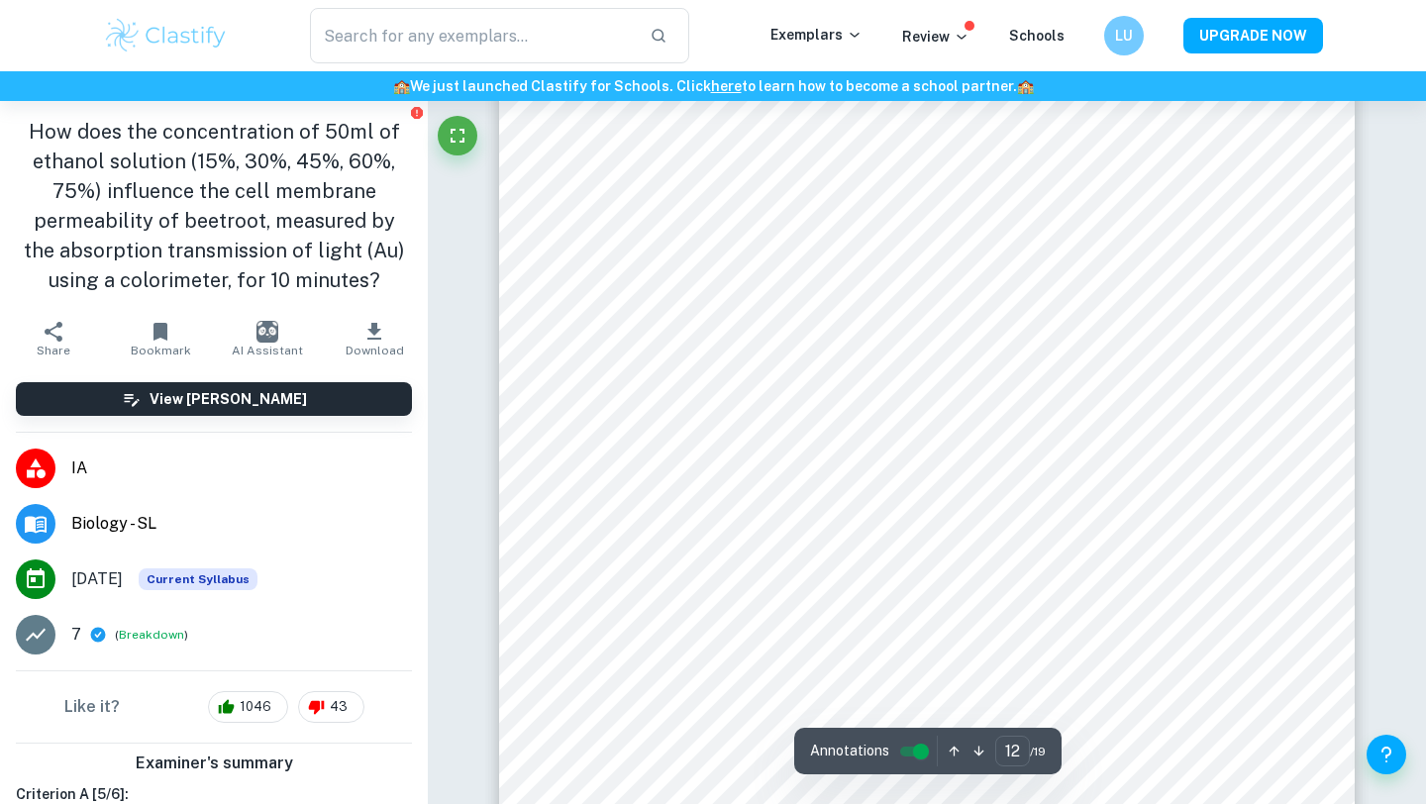
scroll to position [13589, 0]
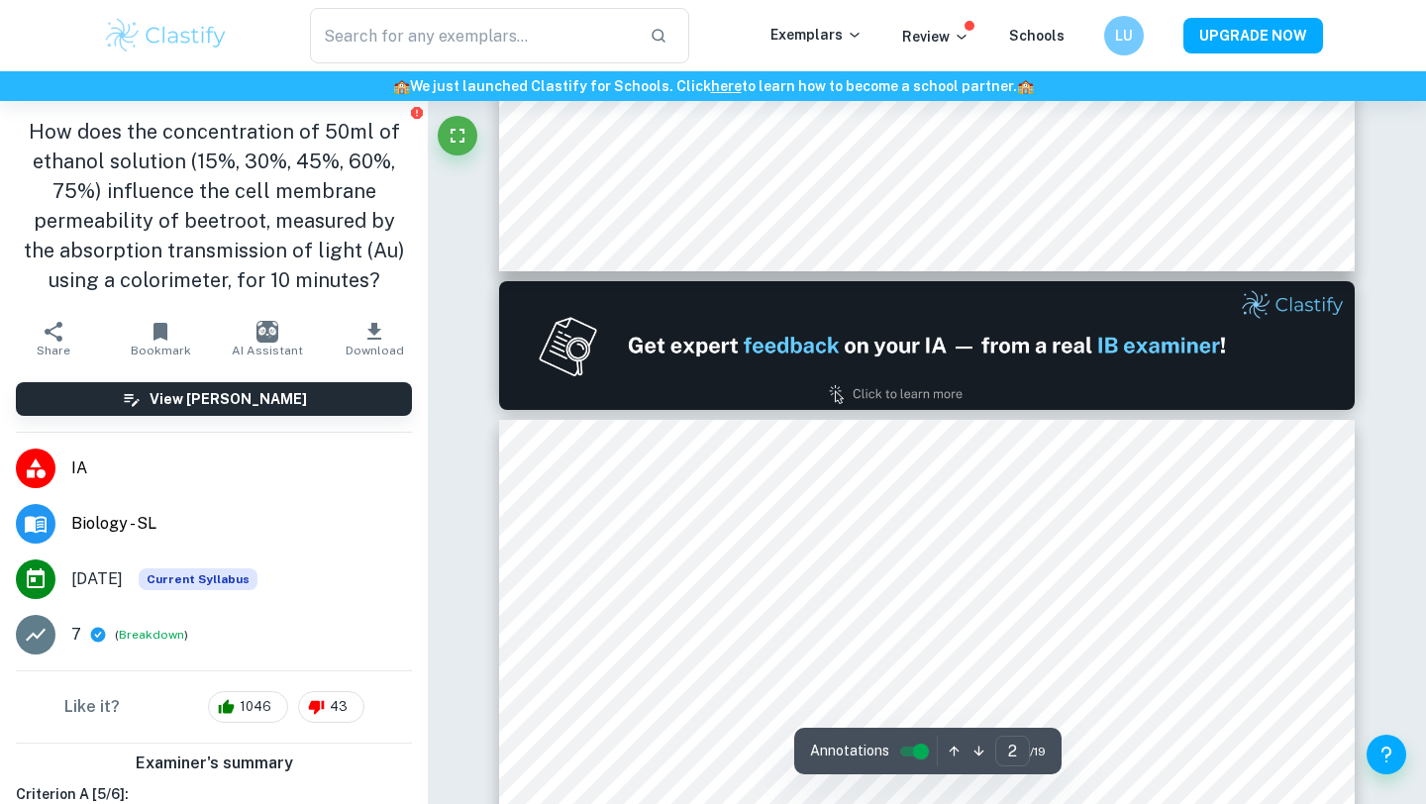
type input "1"
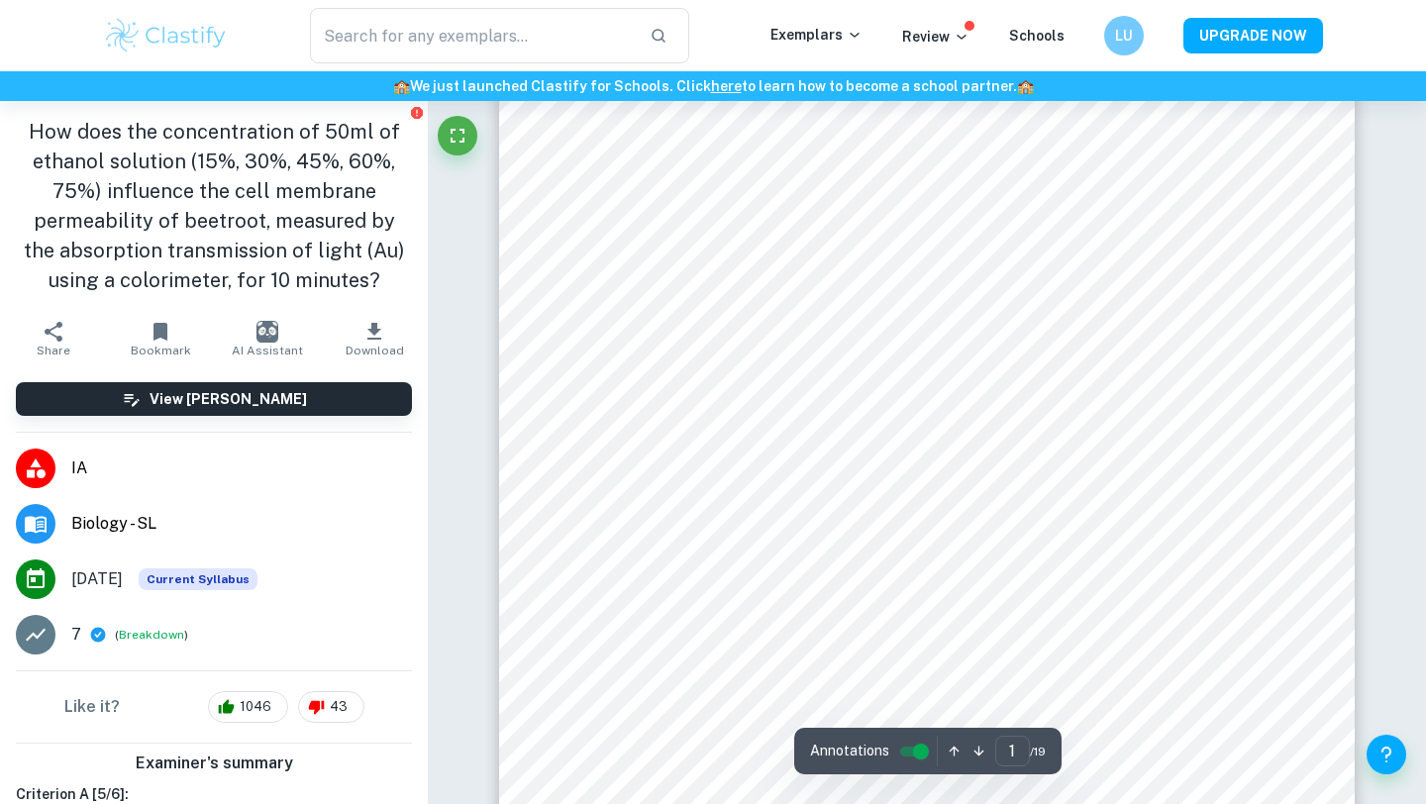
scroll to position [0, 0]
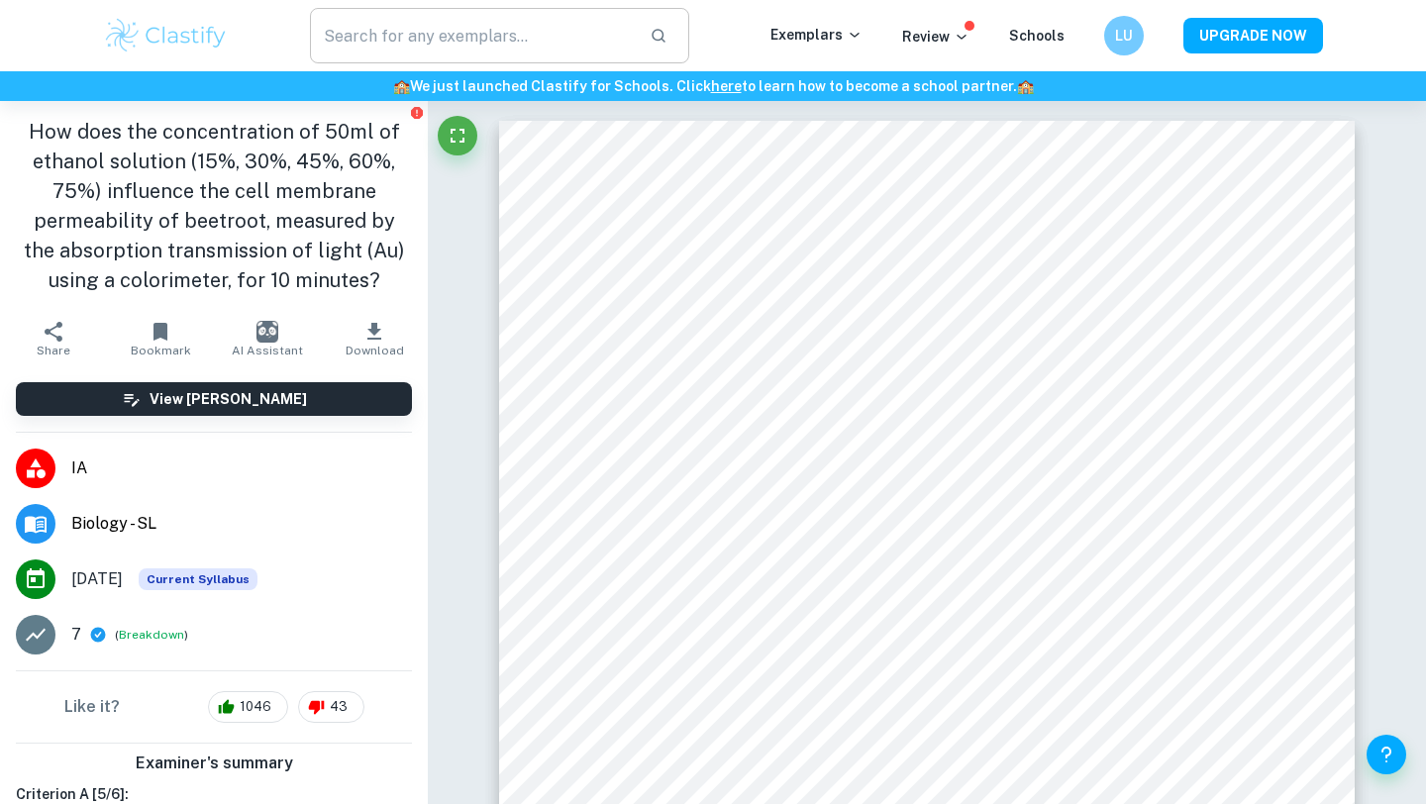
click at [438, 41] on input "text" at bounding box center [472, 35] width 324 height 55
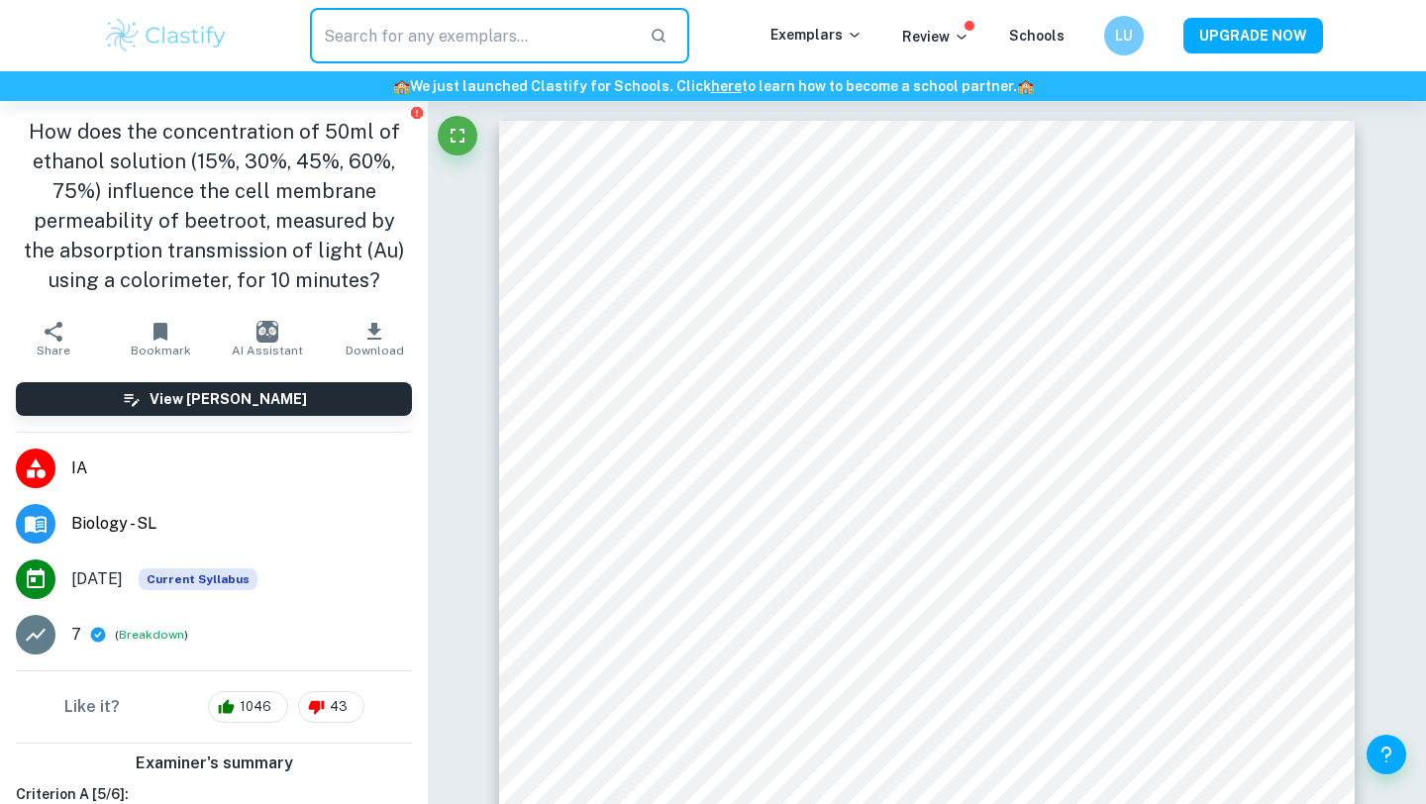
click at [189, 37] on img at bounding box center [166, 36] width 126 height 40
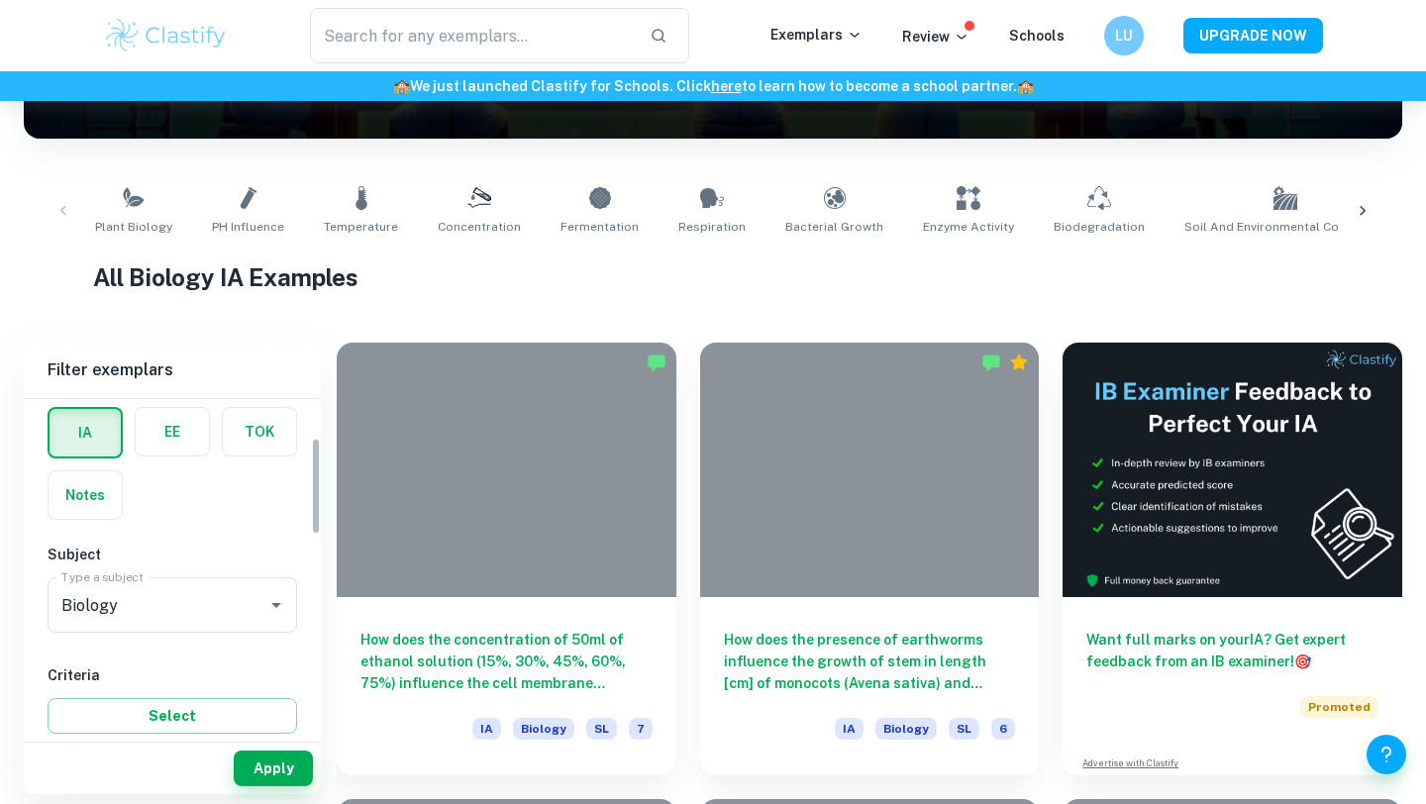
scroll to position [166, 0]
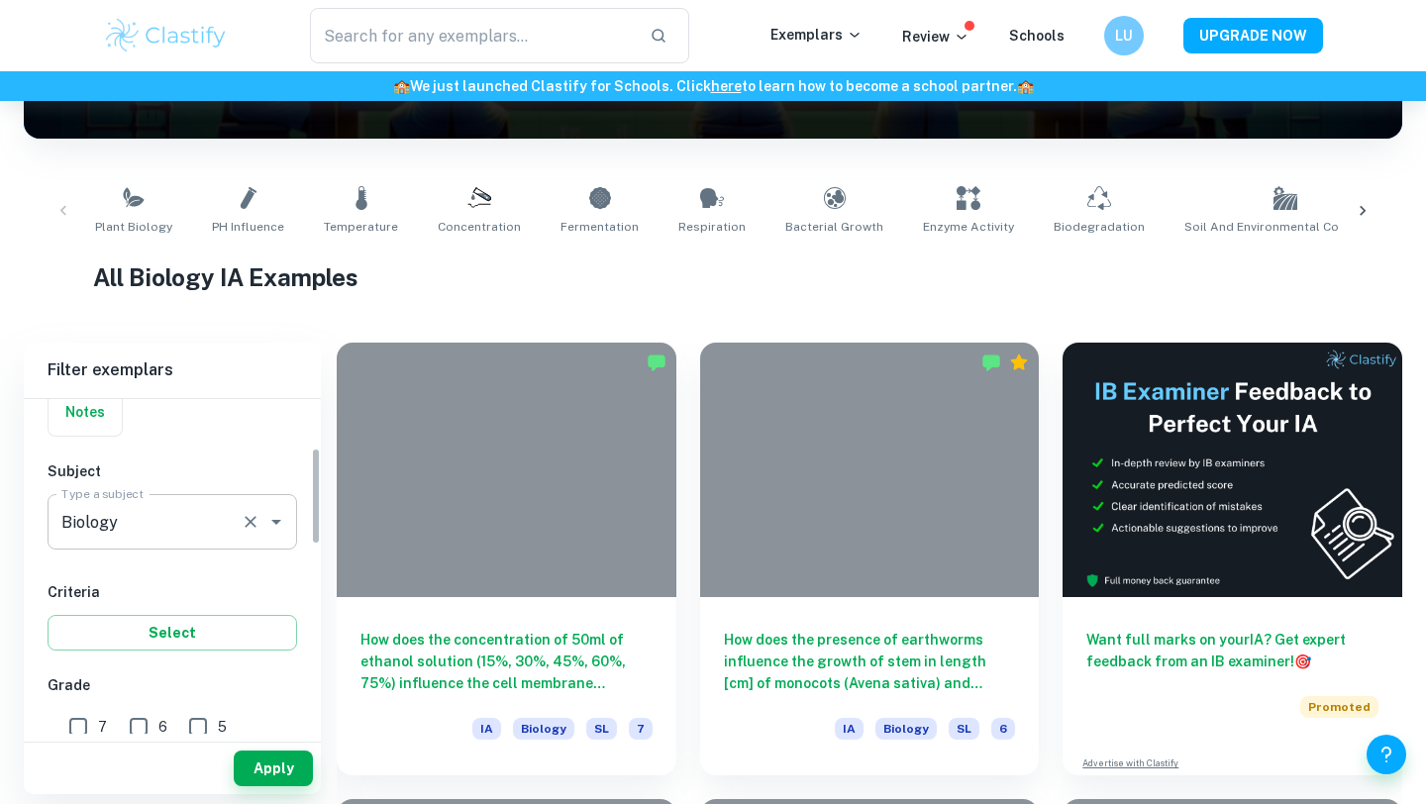
click at [165, 508] on input "Biology" at bounding box center [144, 522] width 176 height 38
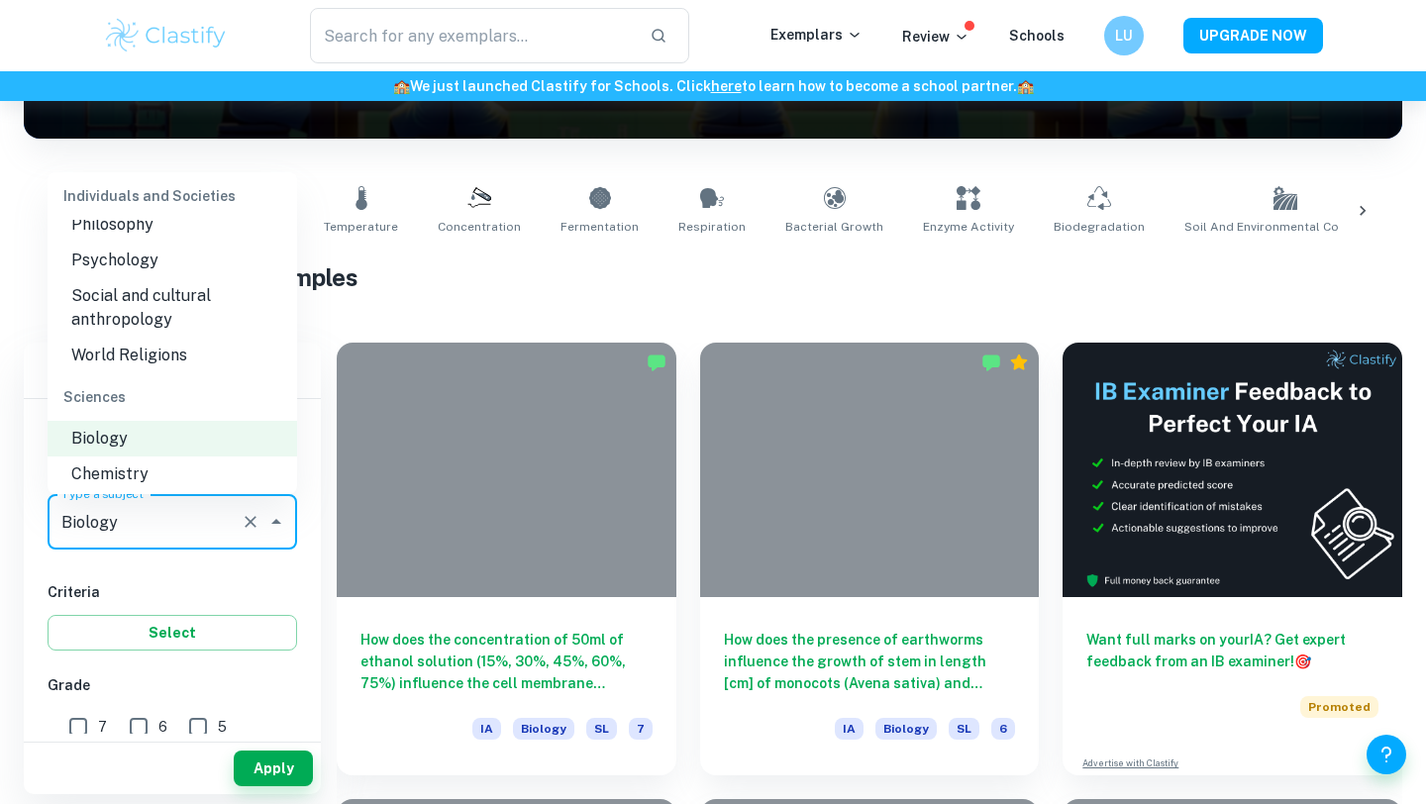
scroll to position [2275, 0]
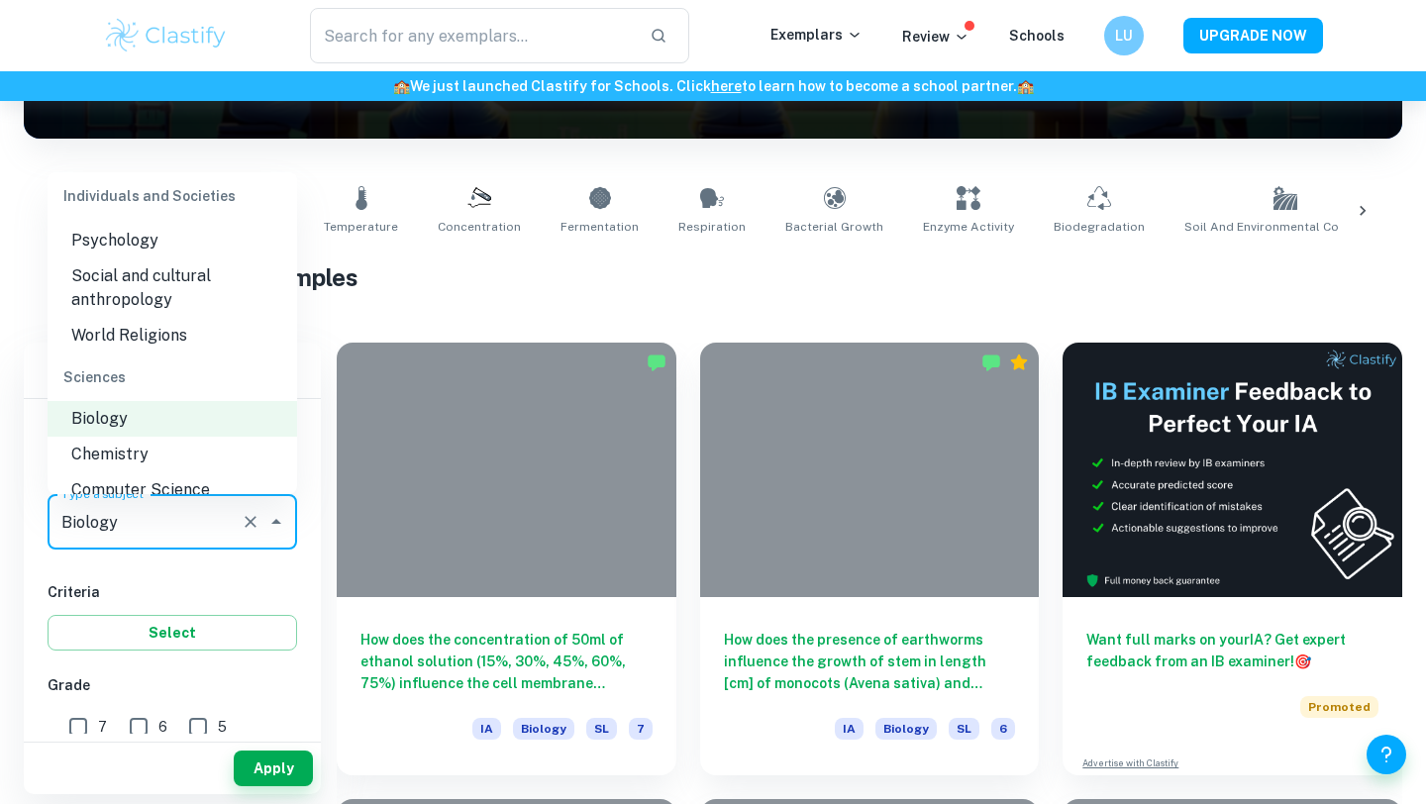
click at [182, 437] on li "Chemistry" at bounding box center [173, 455] width 250 height 36
type input "Chemistry"
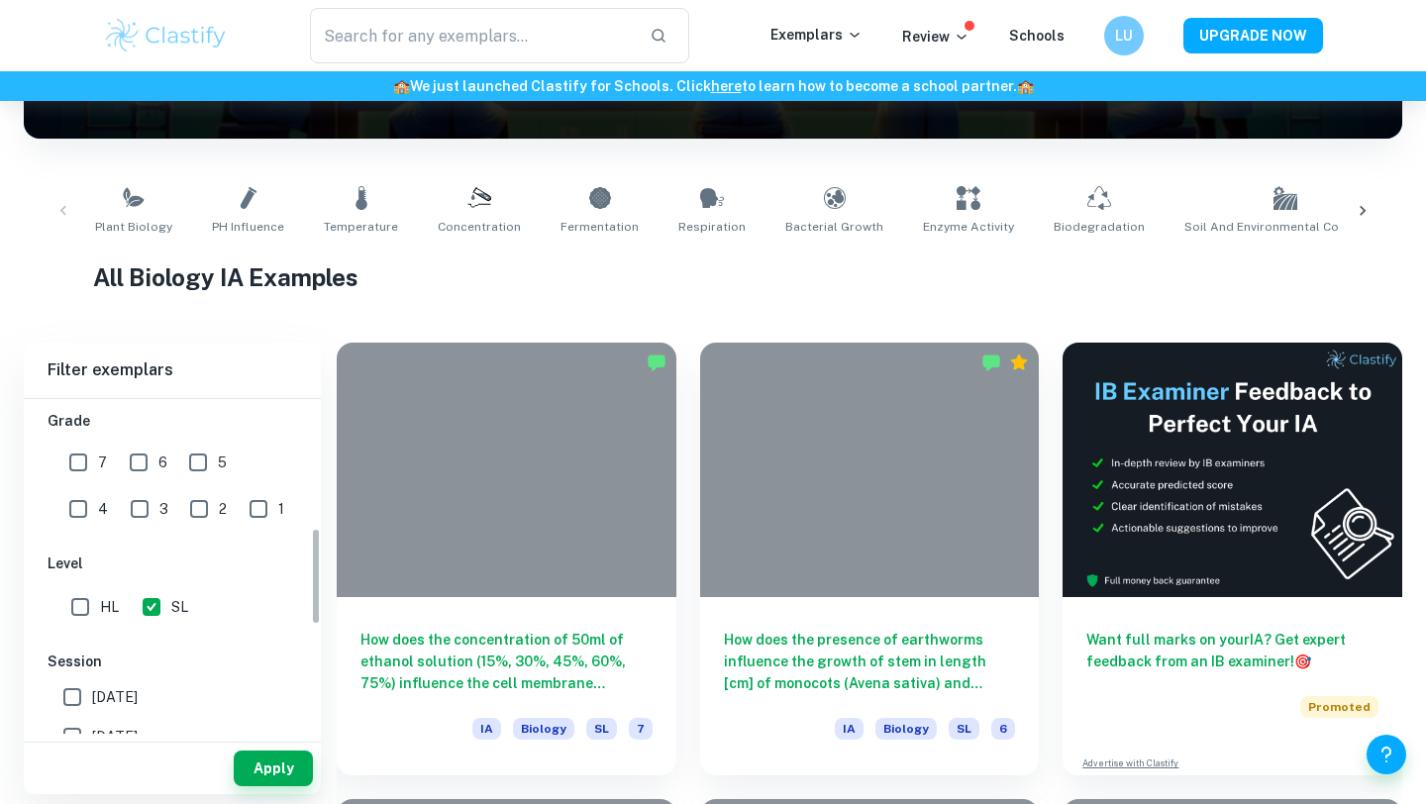
scroll to position [440, 0]
click at [93, 449] on input "7" at bounding box center [78, 454] width 40 height 40
checkbox input "true"
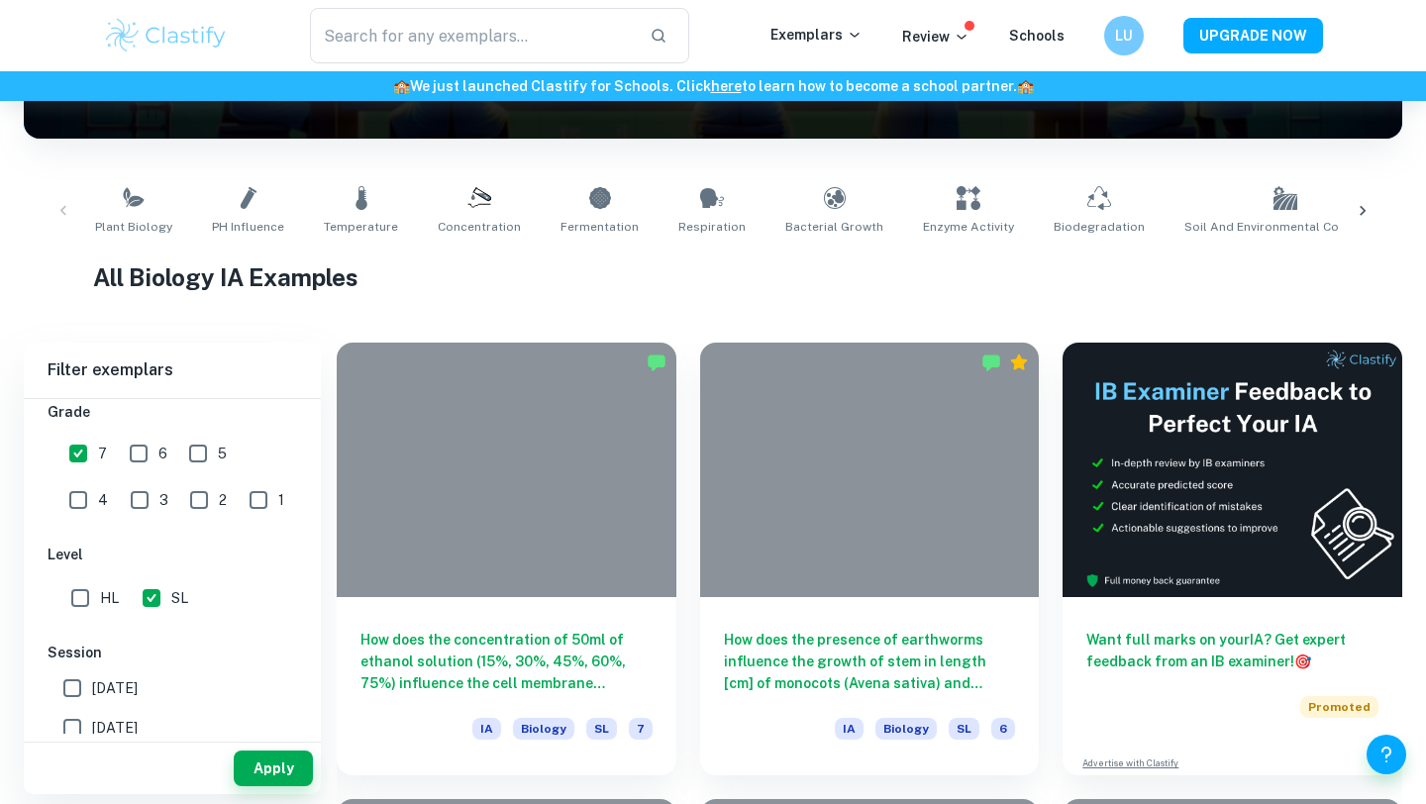
click at [153, 604] on input "SL" at bounding box center [152, 598] width 40 height 40
checkbox input "false"
click at [78, 603] on input "HL" at bounding box center [80, 598] width 40 height 40
checkbox input "true"
click at [267, 765] on button "Apply" at bounding box center [273, 769] width 79 height 36
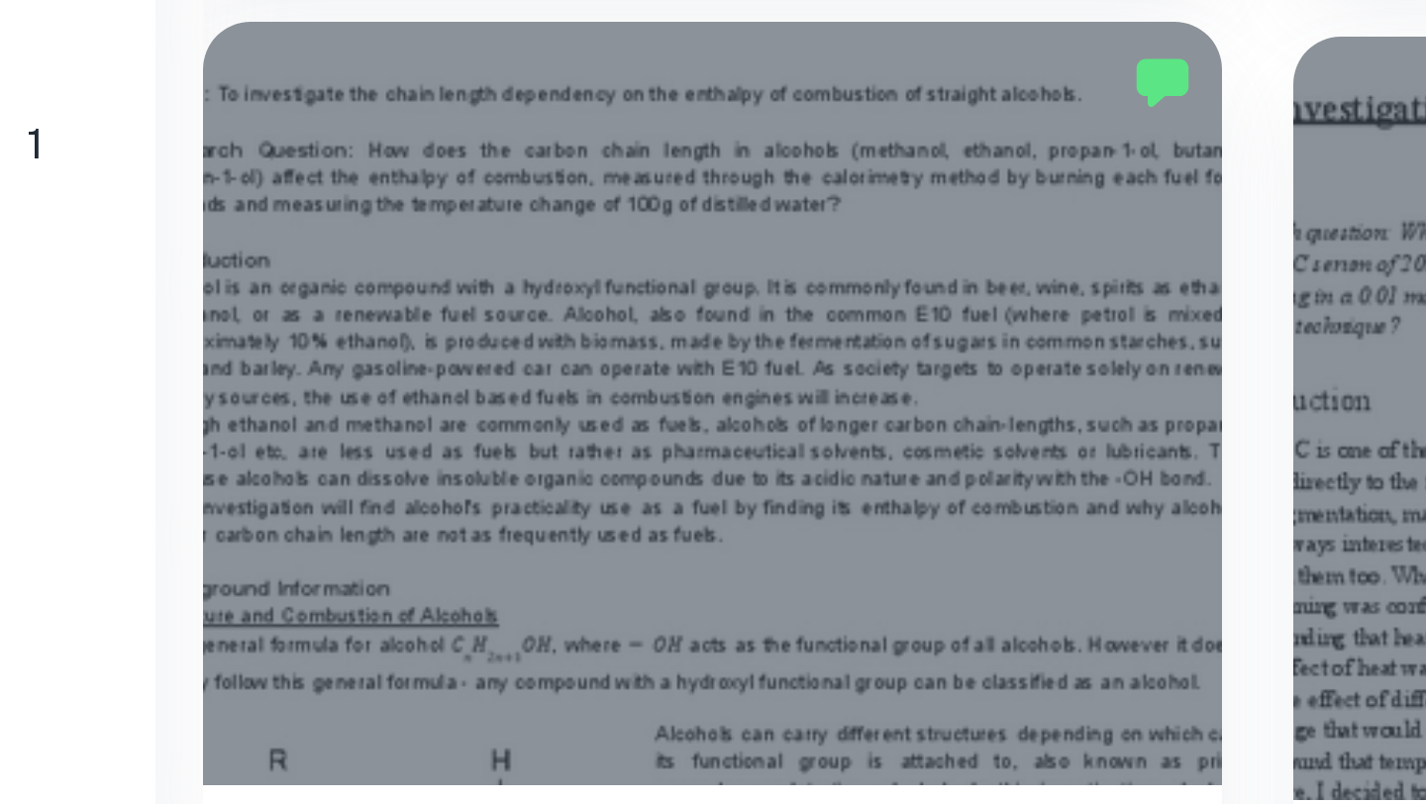
scroll to position [2169, 0]
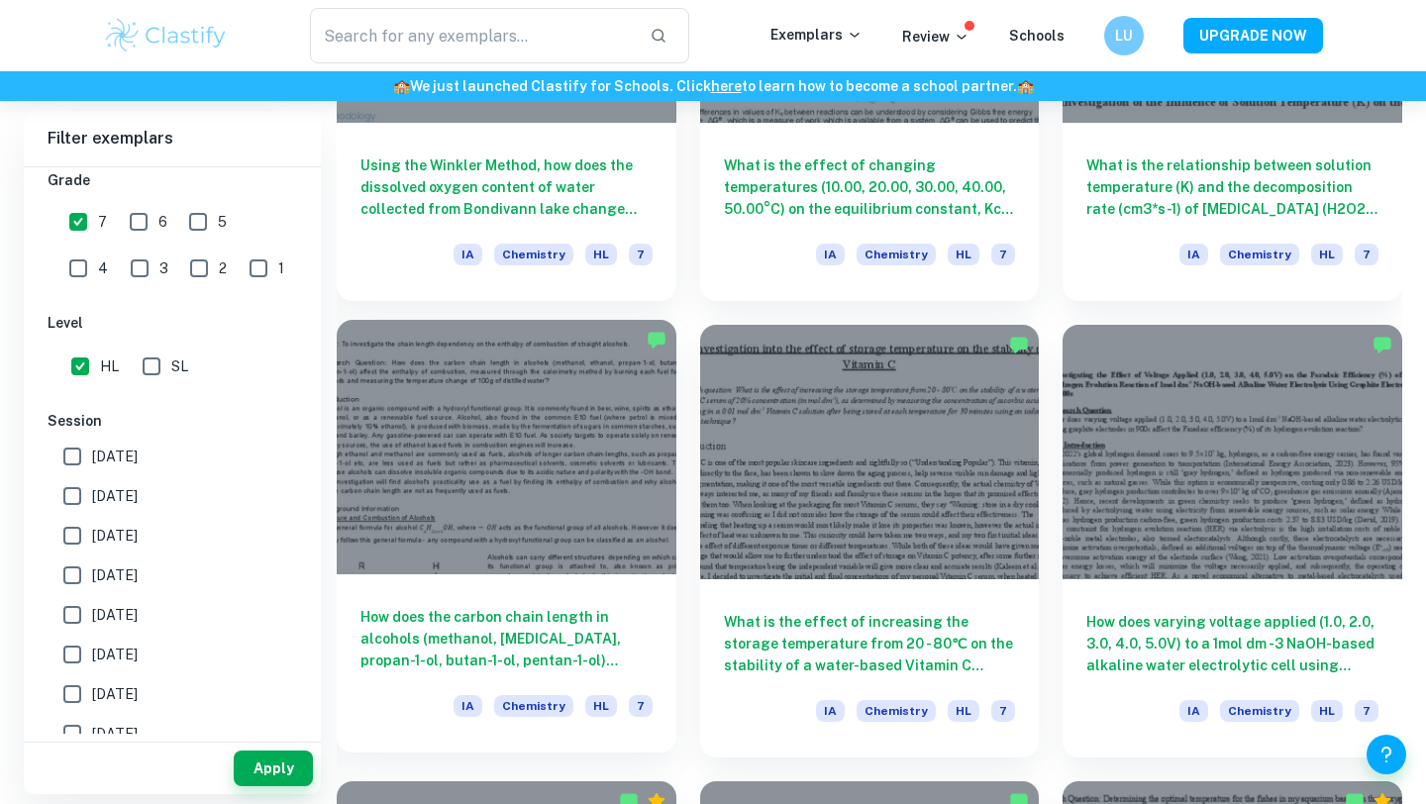
click at [616, 484] on div at bounding box center [507, 447] width 340 height 255
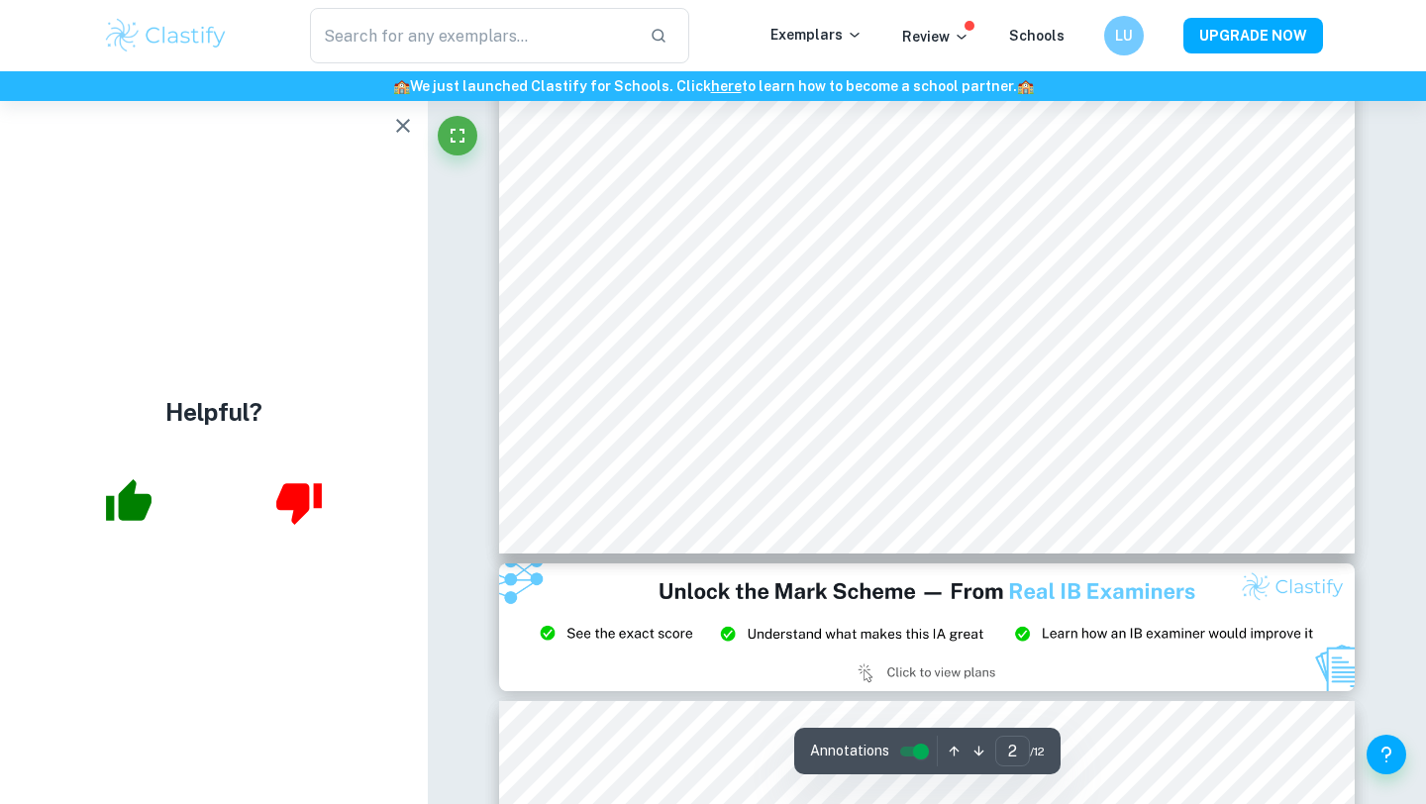
scroll to position [1920, 0]
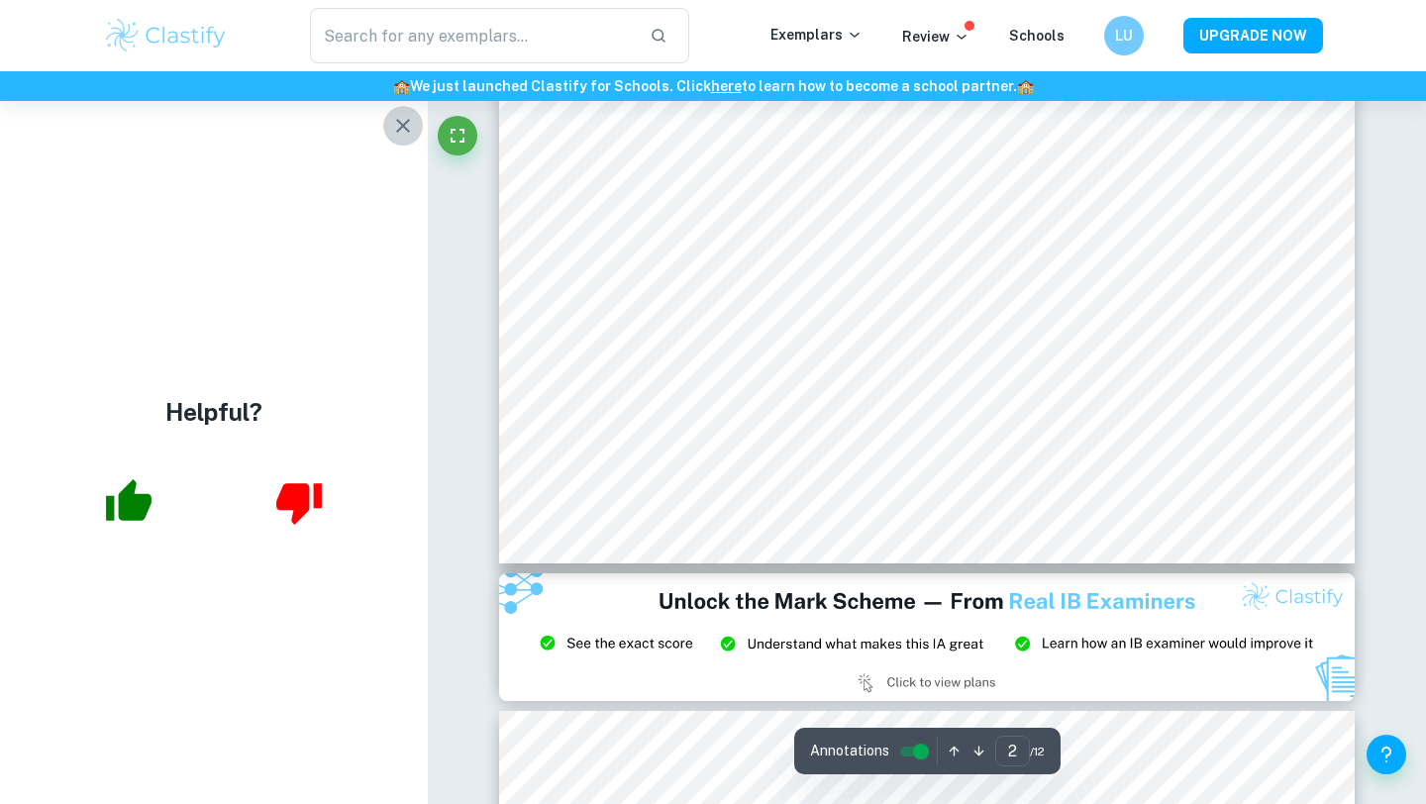
click at [397, 122] on icon "button" at bounding box center [403, 126] width 24 height 24
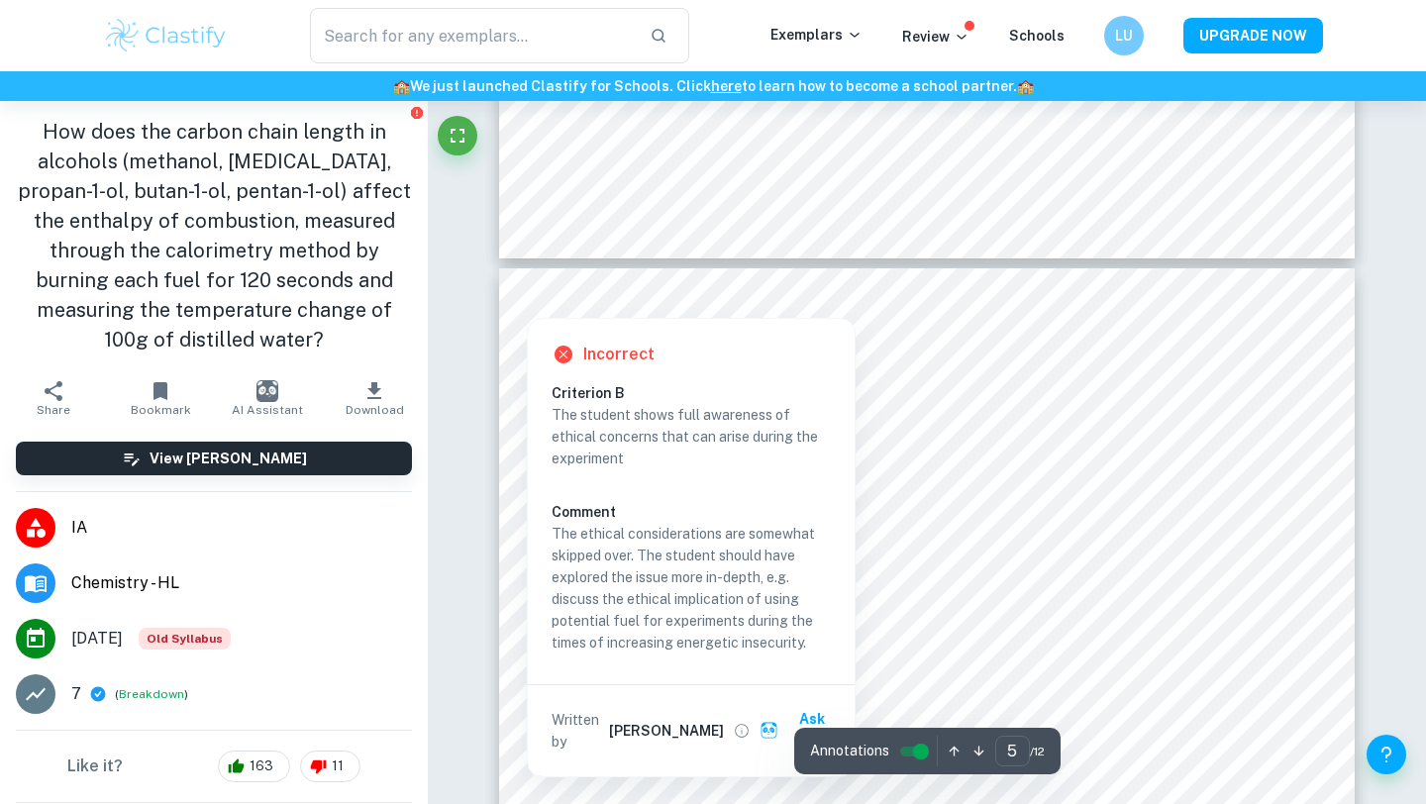
scroll to position [4600, 0]
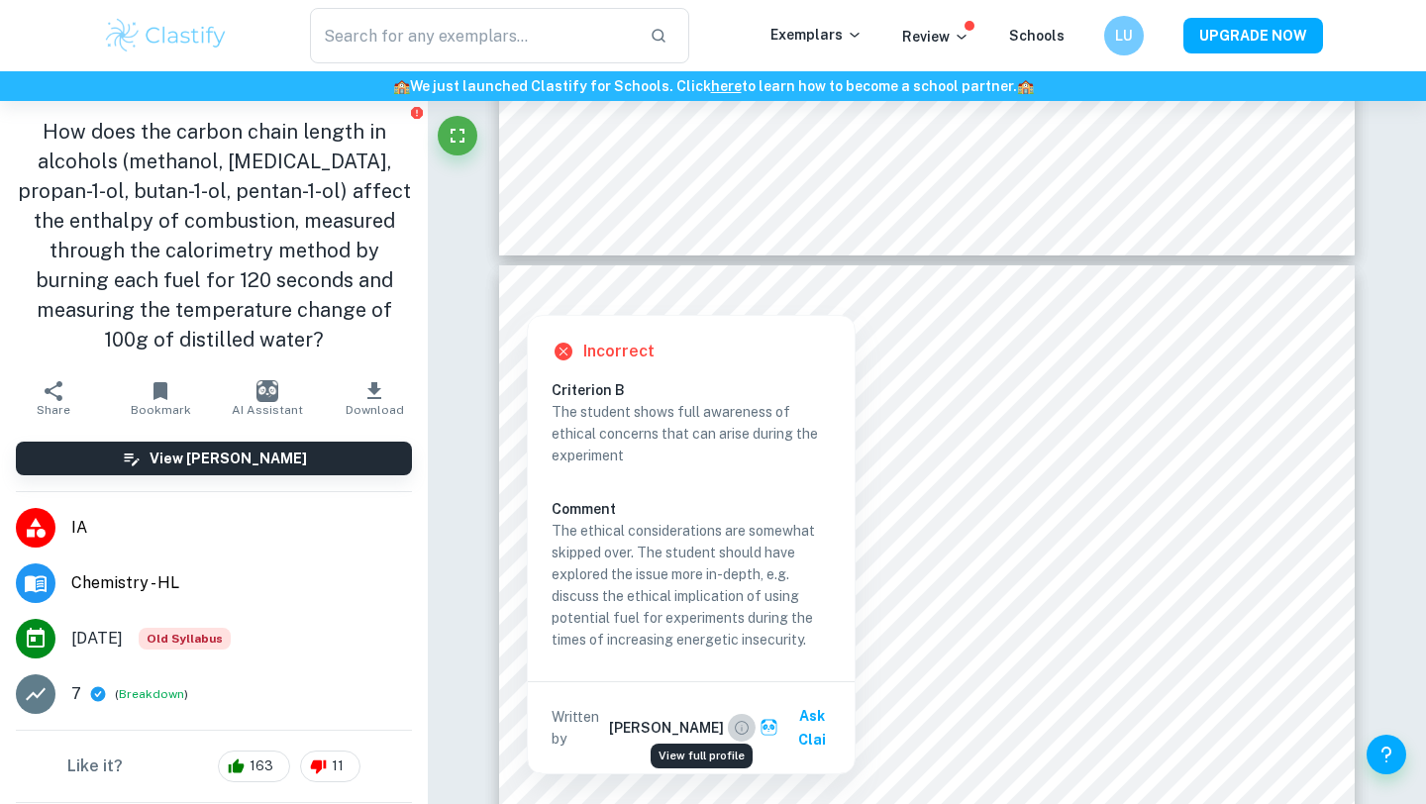
click at [728, 717] on button "View full profile" at bounding box center [742, 728] width 28 height 28
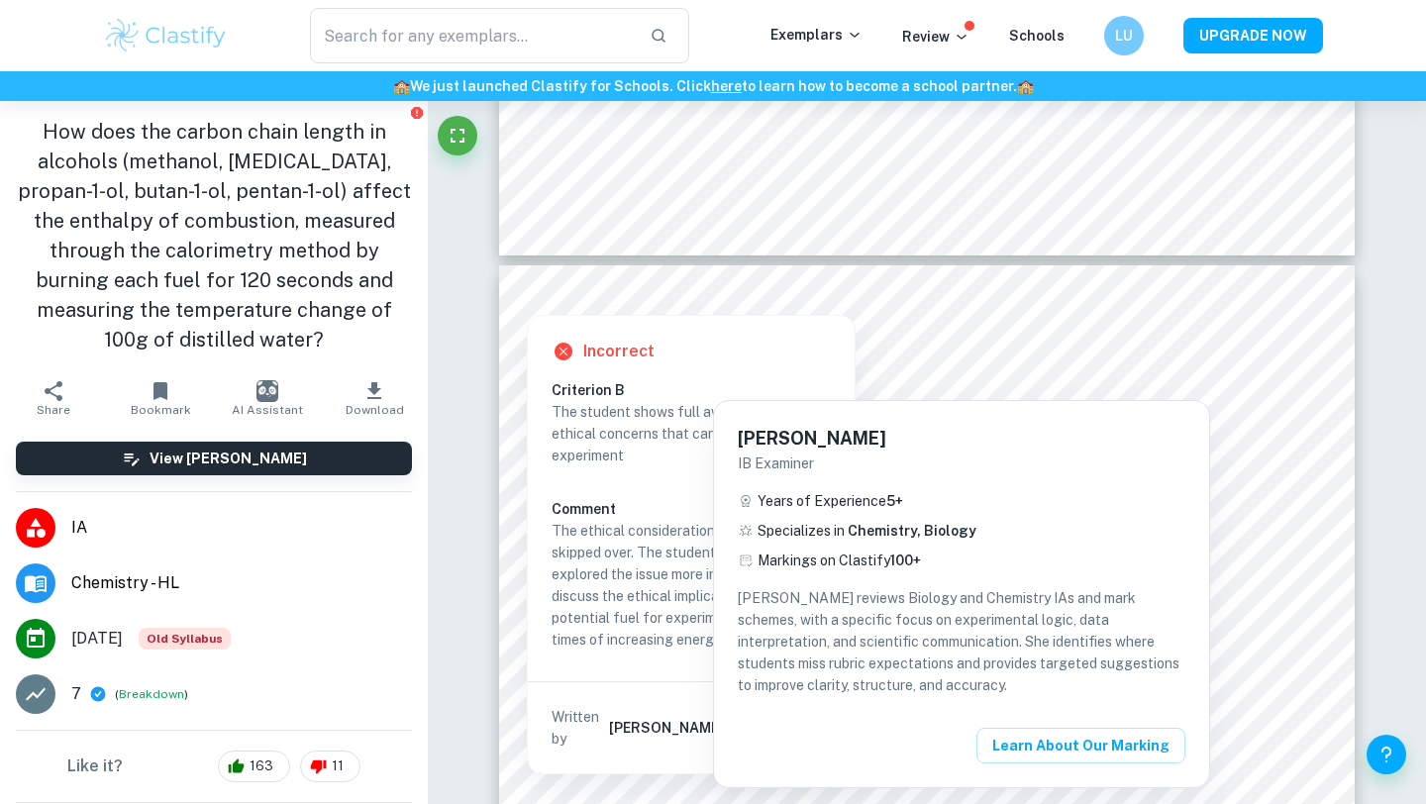
click at [662, 628] on div at bounding box center [713, 402] width 1426 height 804
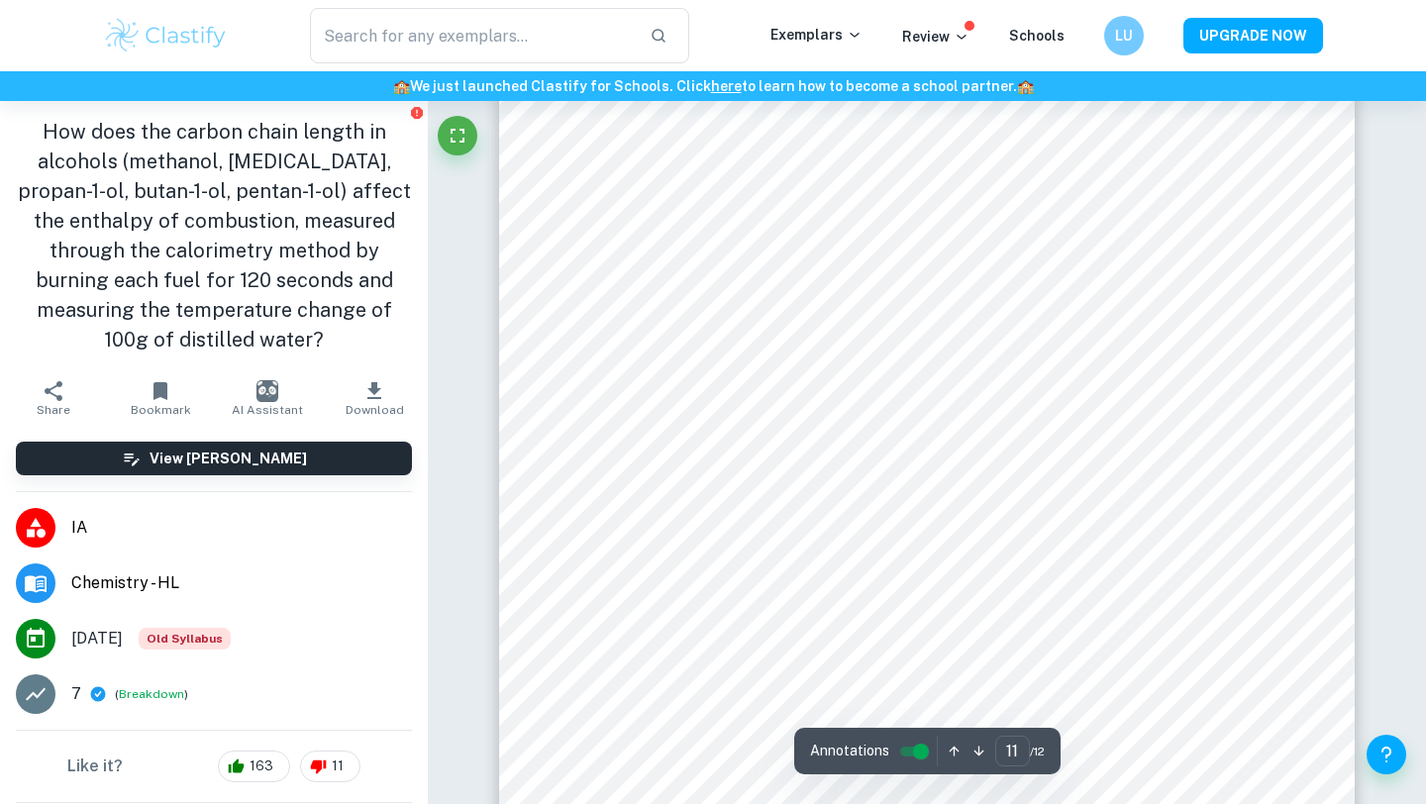
scroll to position [12002, 0]
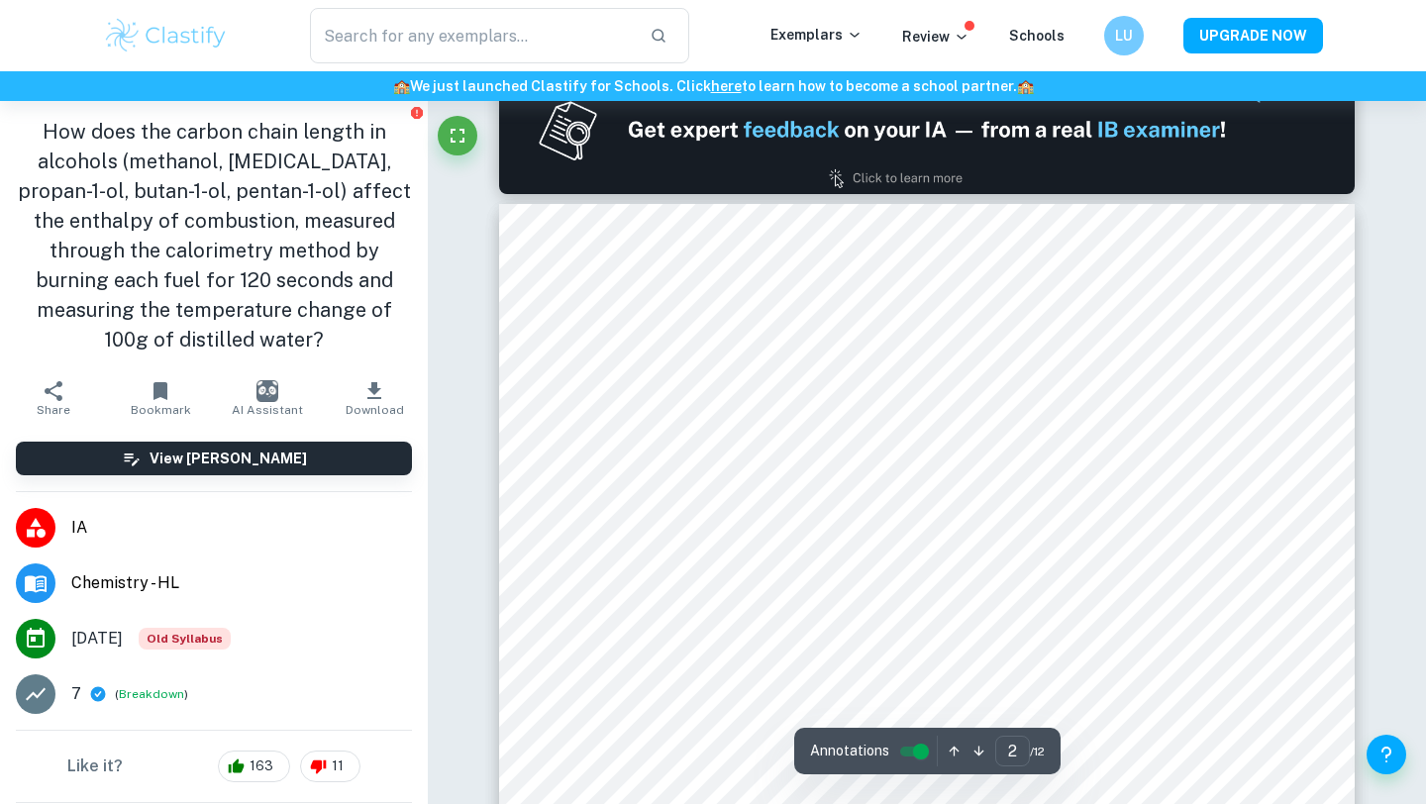
type input "1"
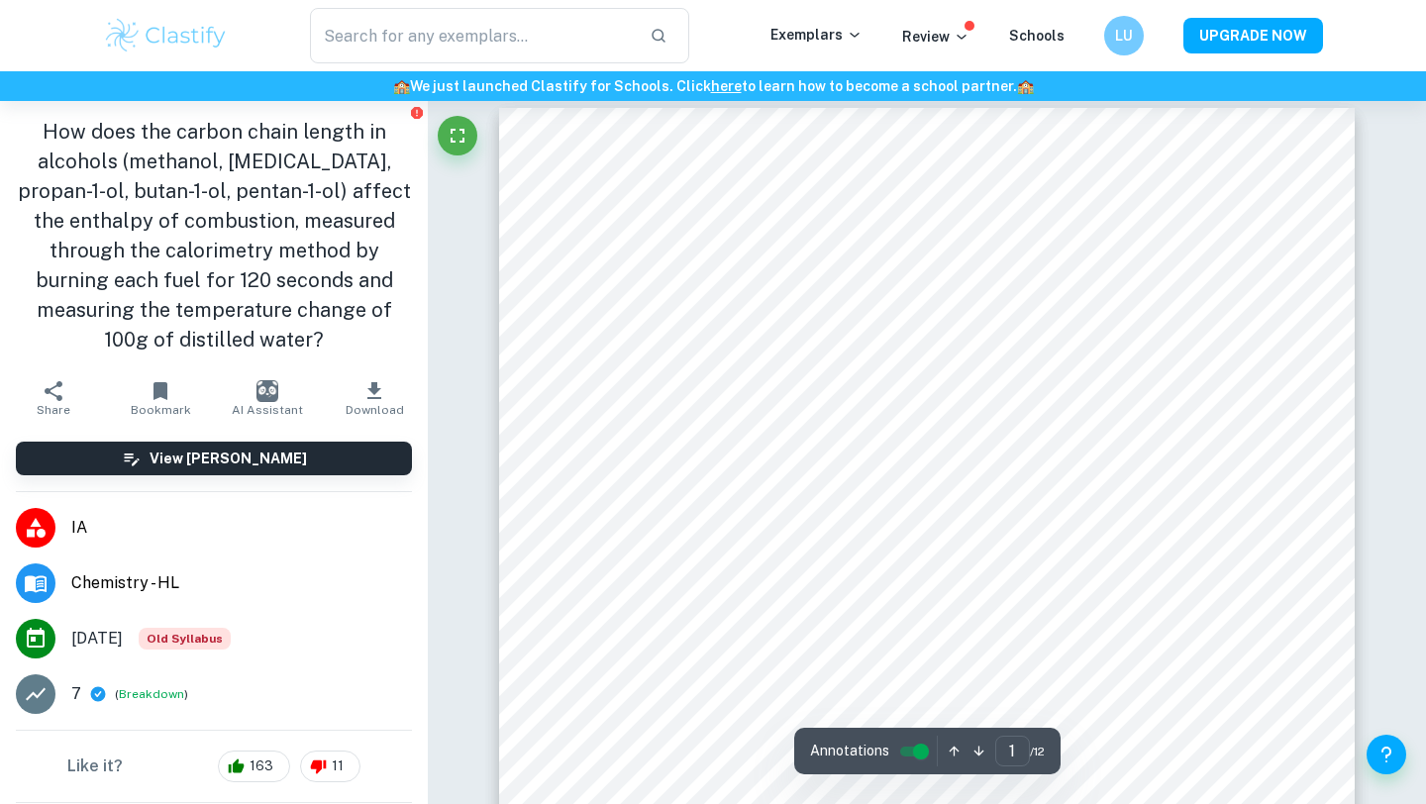
scroll to position [0, 0]
